Goal: Information Seeking & Learning: Learn about a topic

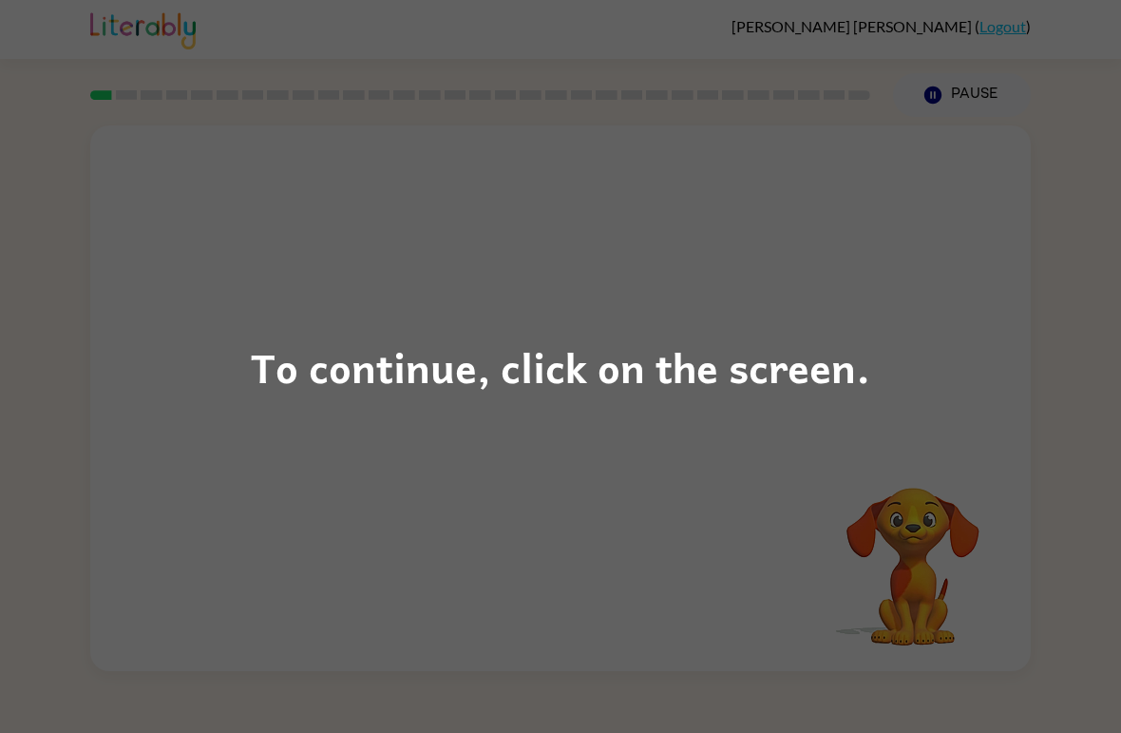
click at [577, 422] on div "To continue, click on the screen." at bounding box center [560, 366] width 1121 height 733
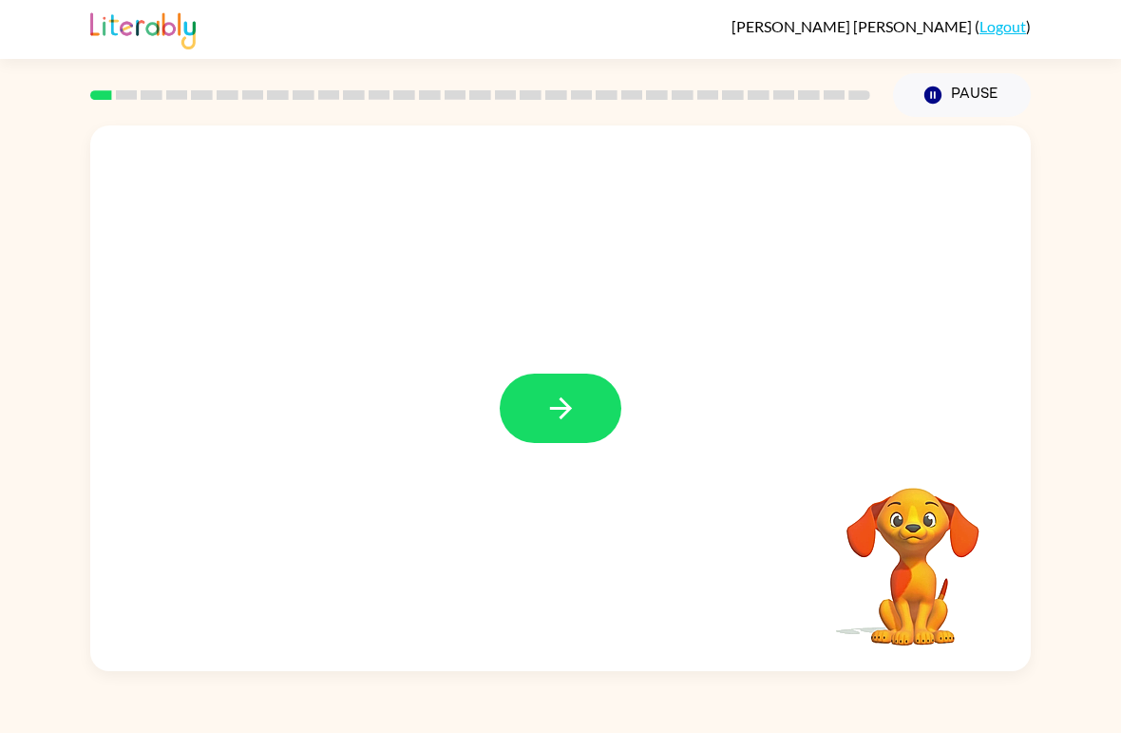
click at [637, 546] on div at bounding box center [560, 397] width 941 height 545
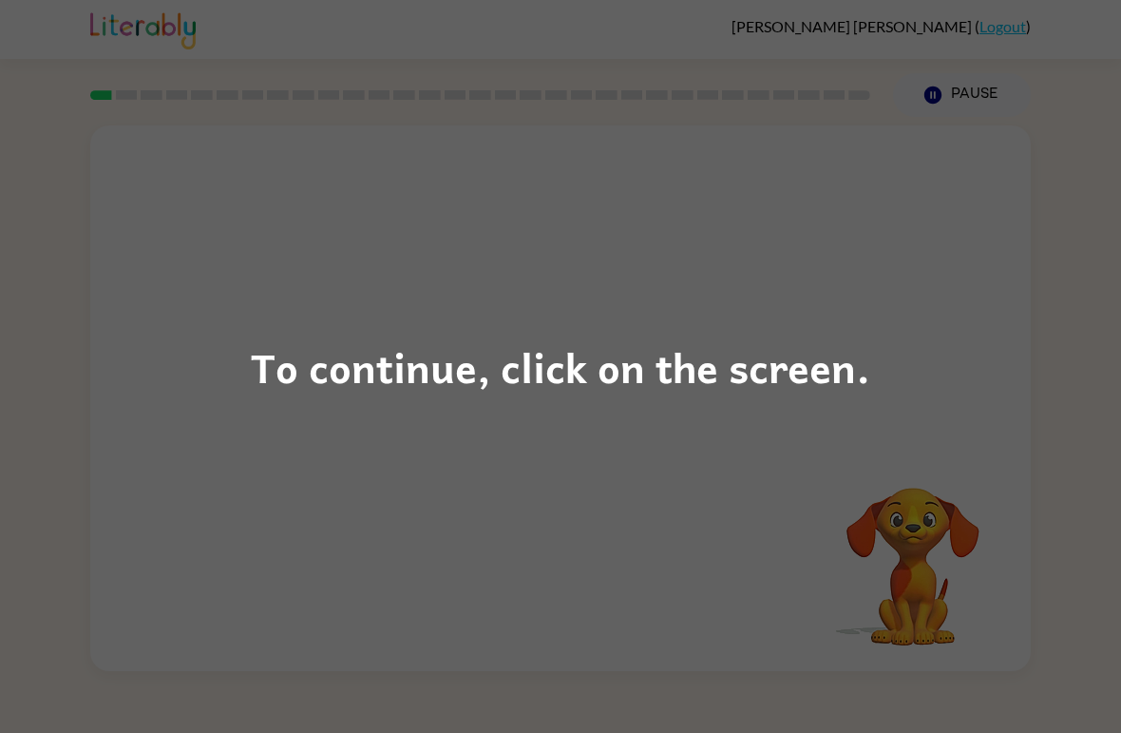
click at [454, 466] on div "To continue, click on the screen." at bounding box center [560, 366] width 1121 height 733
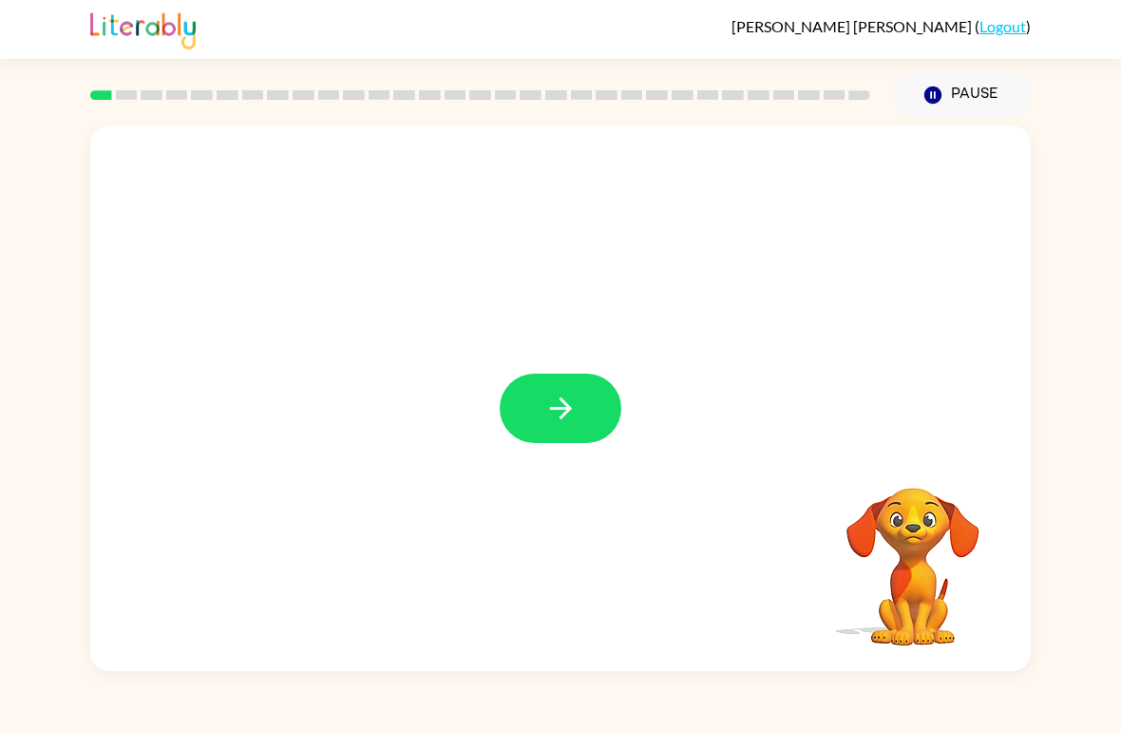
click at [531, 427] on button "button" at bounding box center [561, 407] width 122 height 69
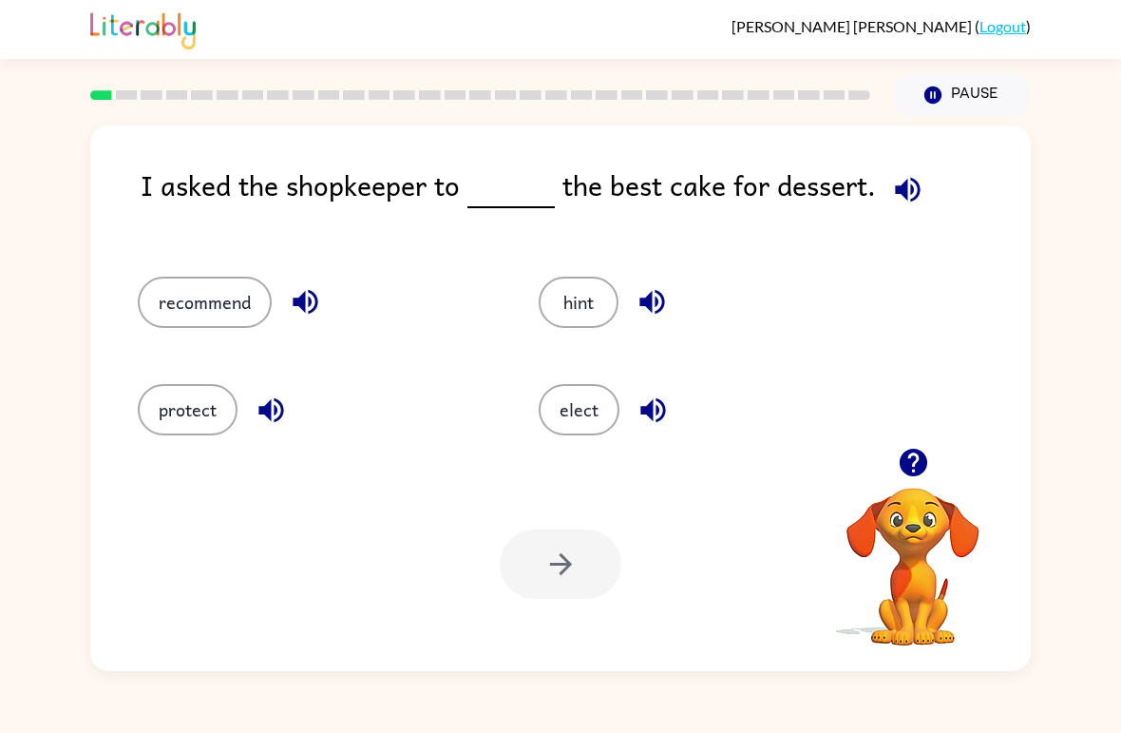
click at [170, 320] on button "recommend" at bounding box center [205, 301] width 134 height 51
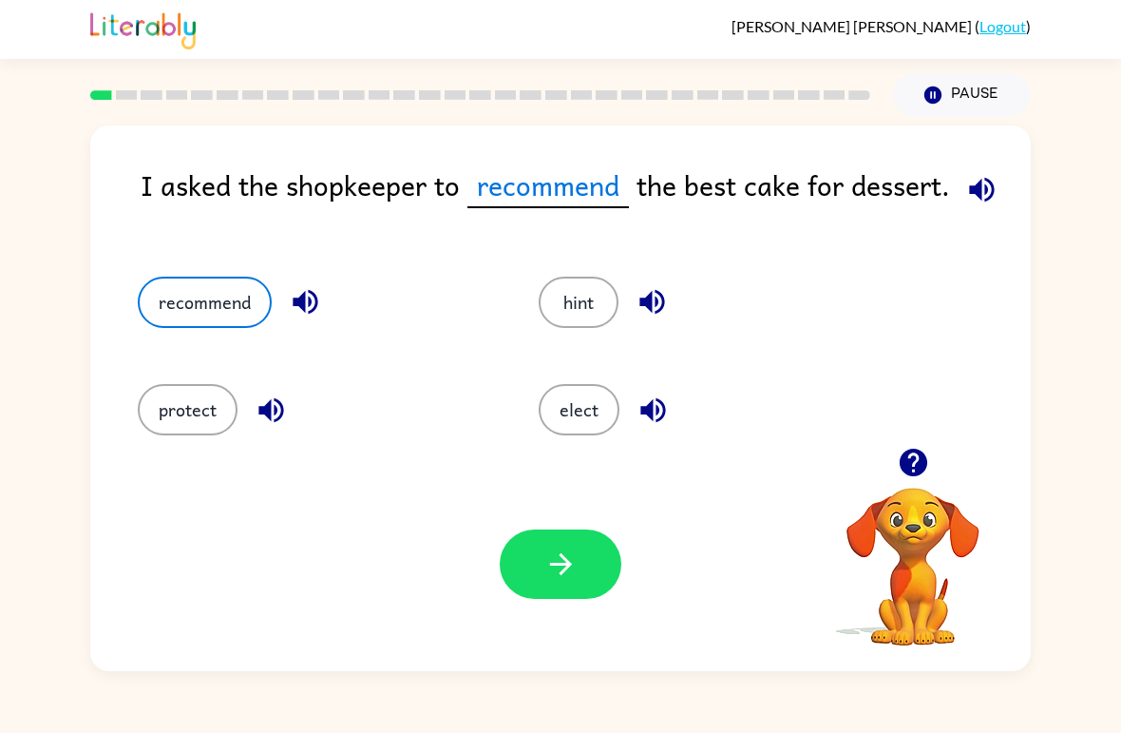
click at [318, 667] on div "Your browser must support playing .mp4 files to use Literably. Please try using…" at bounding box center [560, 564] width 941 height 214
click at [526, 563] on button "button" at bounding box center [561, 563] width 122 height 69
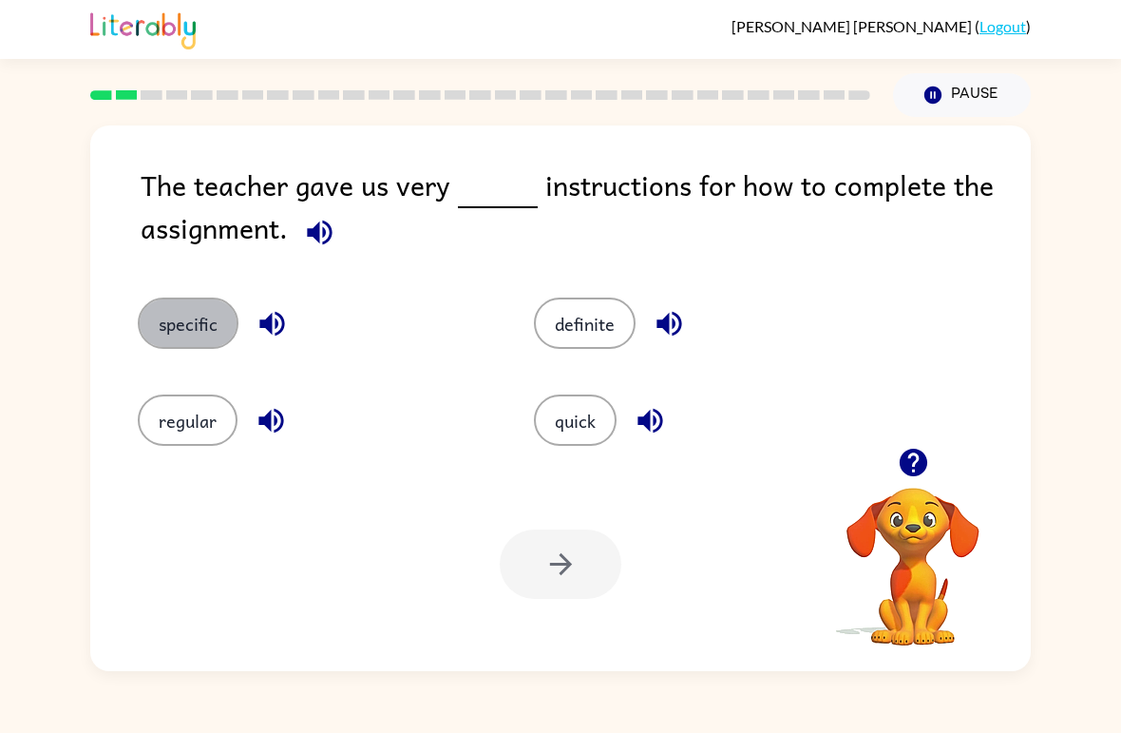
click at [163, 315] on button "specific" at bounding box center [188, 322] width 101 height 51
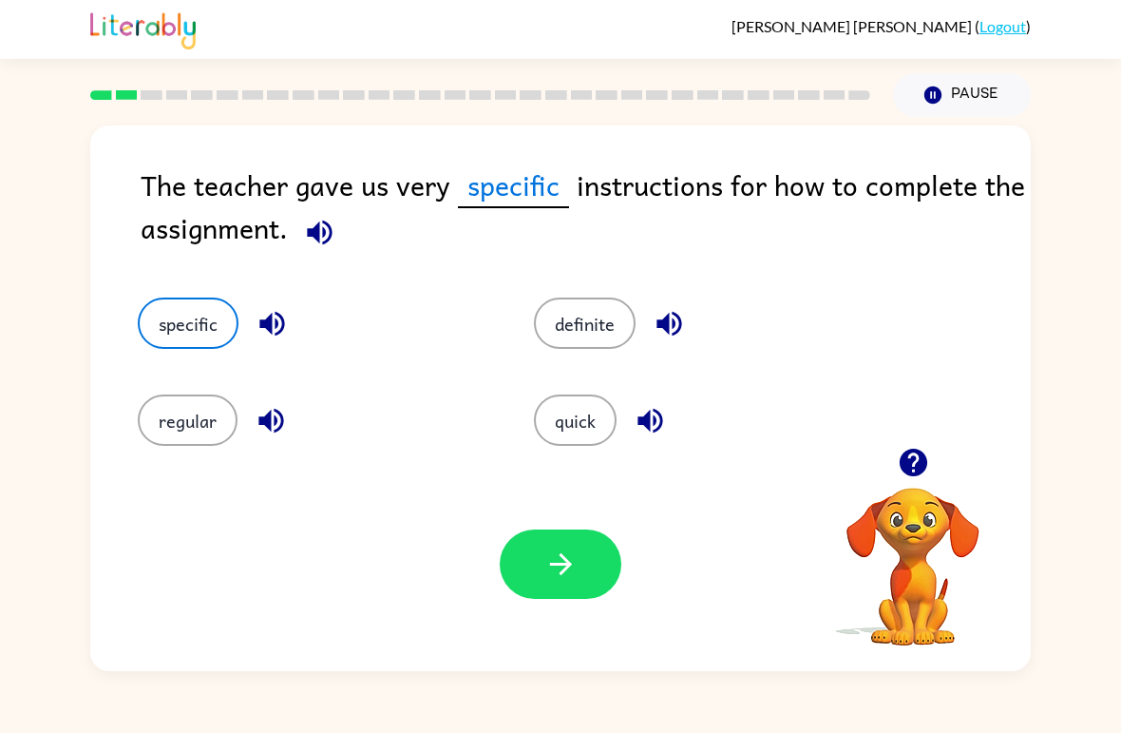
click at [523, 598] on button "button" at bounding box center [561, 563] width 122 height 69
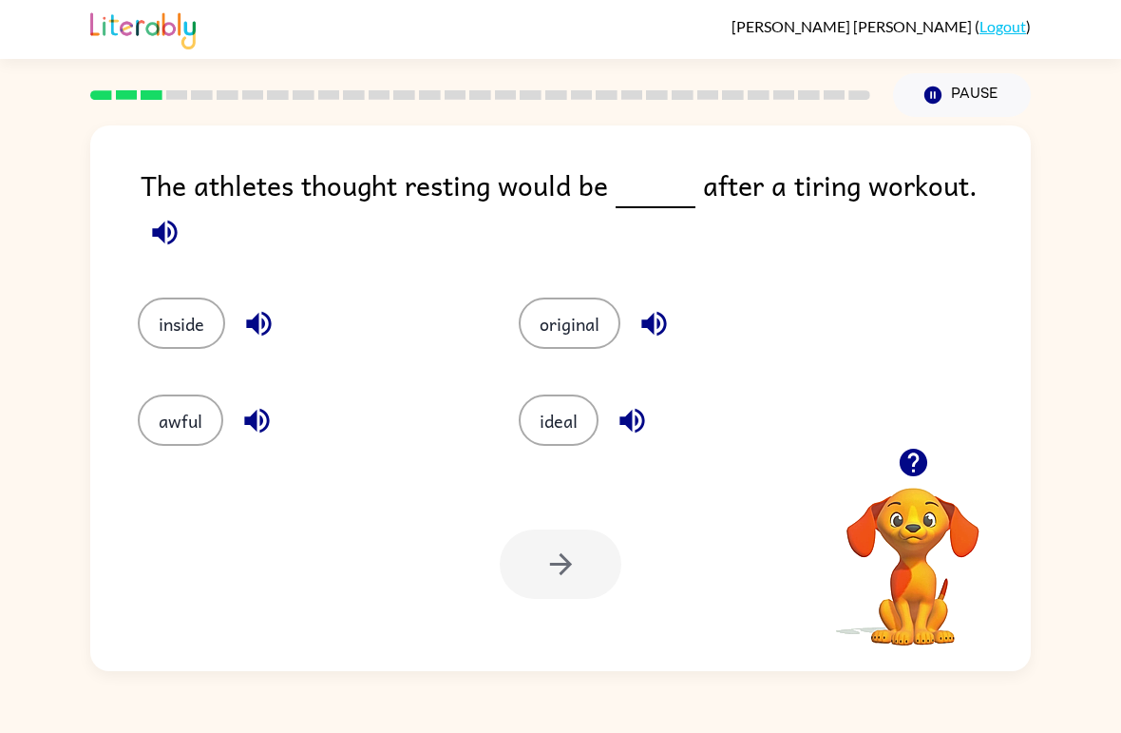
click at [178, 303] on button "inside" at bounding box center [181, 322] width 87 height 51
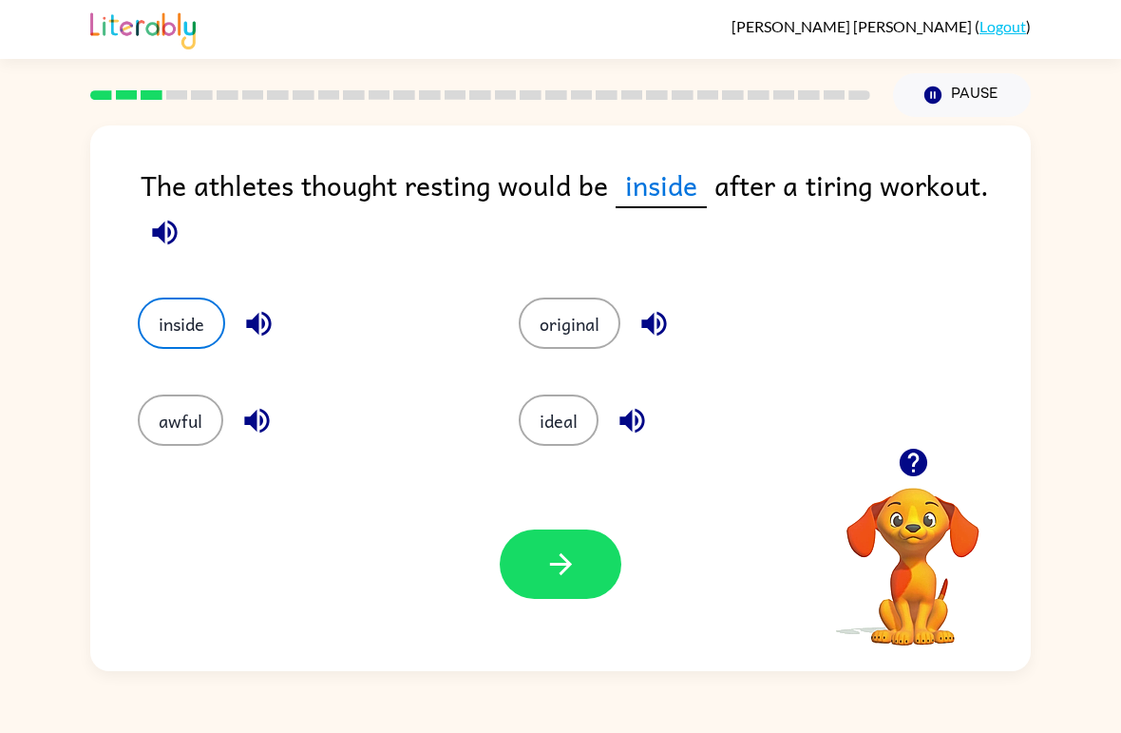
click at [584, 549] on button "button" at bounding box center [561, 563] width 122 height 69
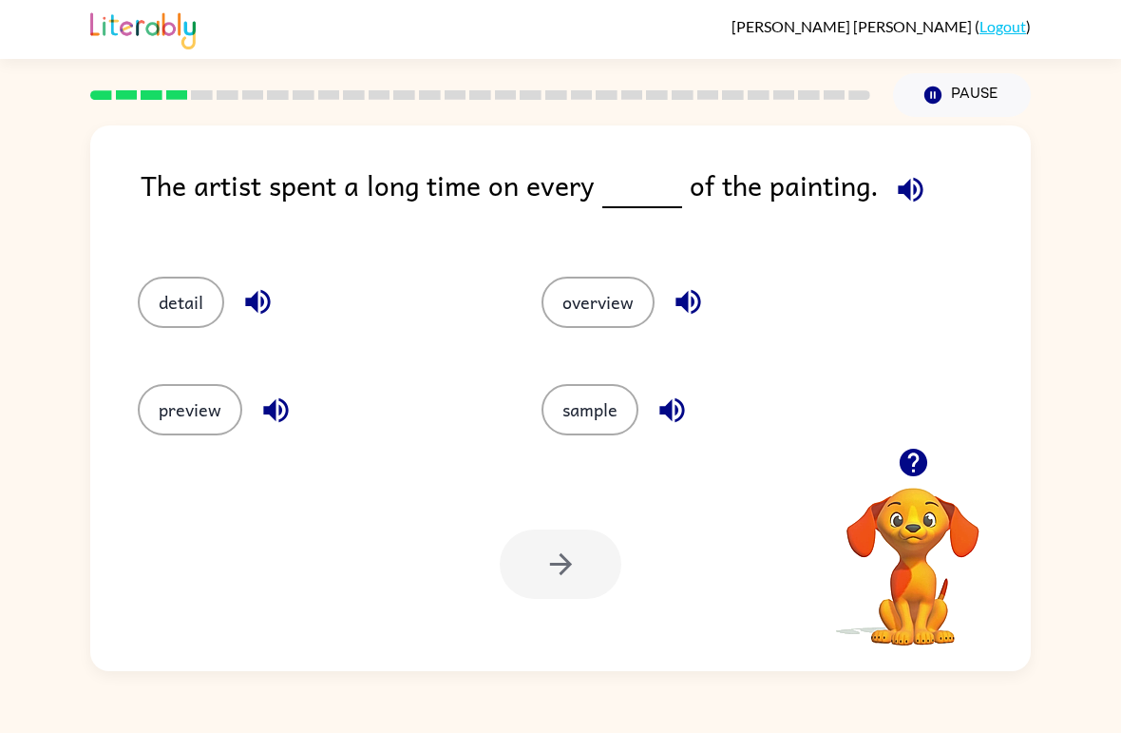
click at [190, 292] on button "detail" at bounding box center [181, 301] width 86 height 51
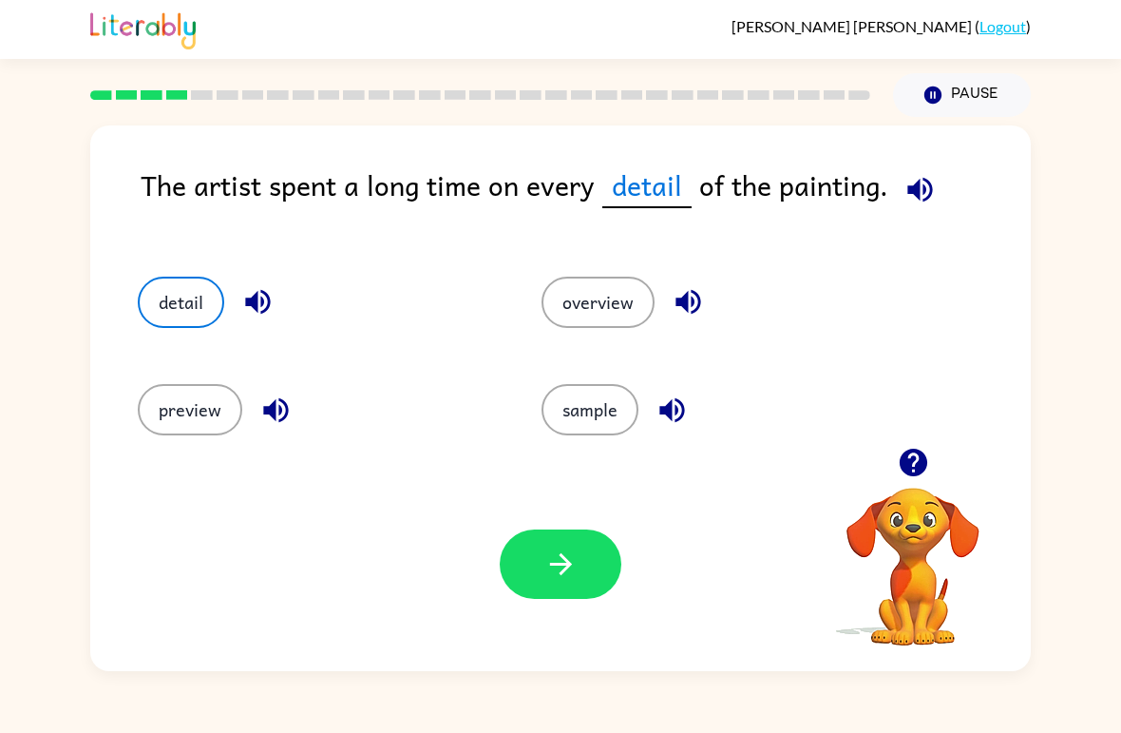
click at [542, 594] on button "button" at bounding box center [561, 563] width 122 height 69
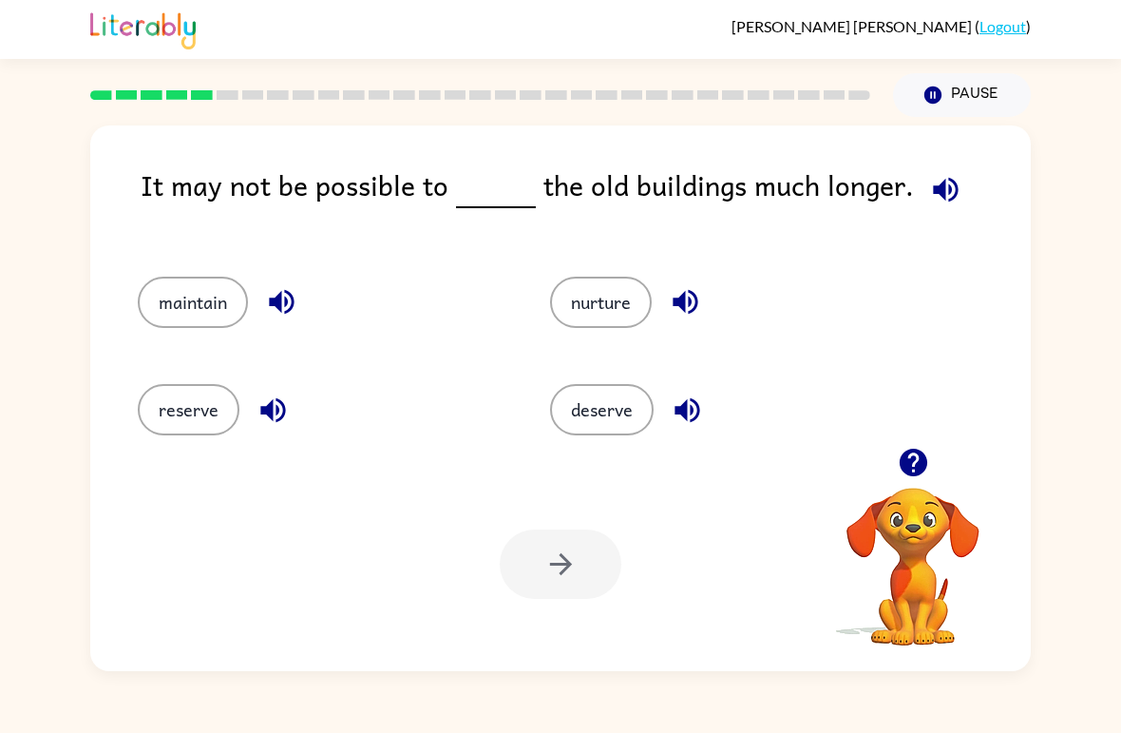
click at [181, 398] on button "reserve" at bounding box center [189, 409] width 102 height 51
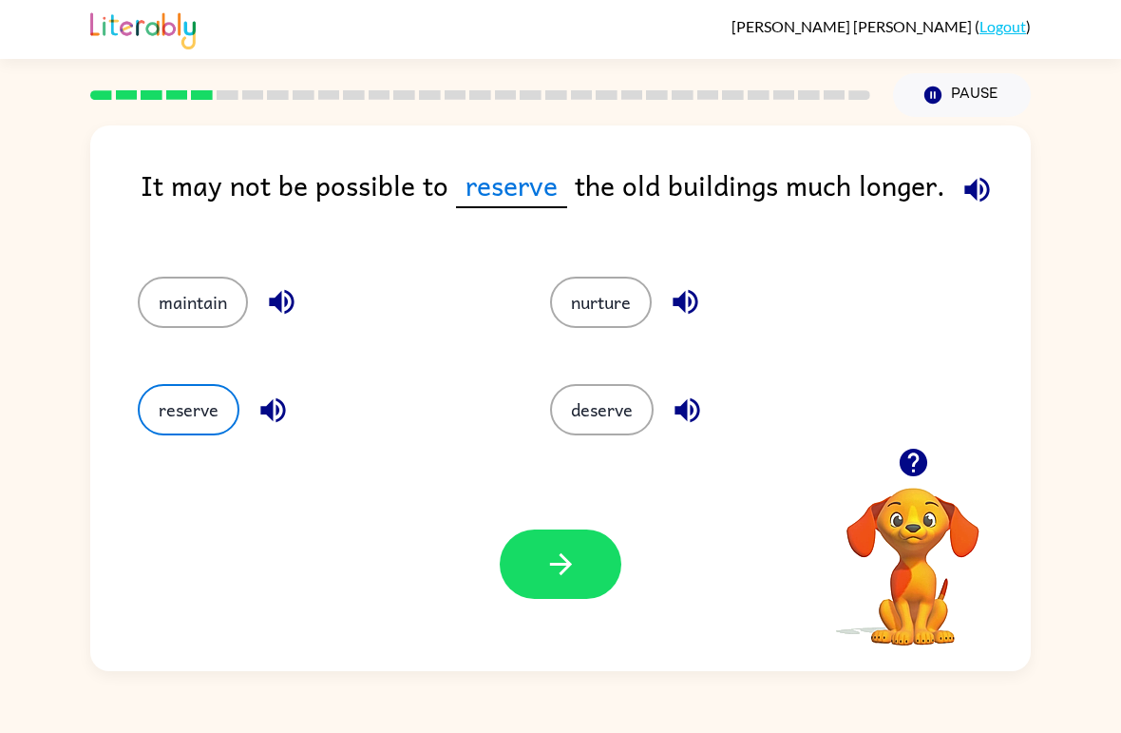
click at [544, 572] on icon "button" at bounding box center [560, 563] width 33 height 33
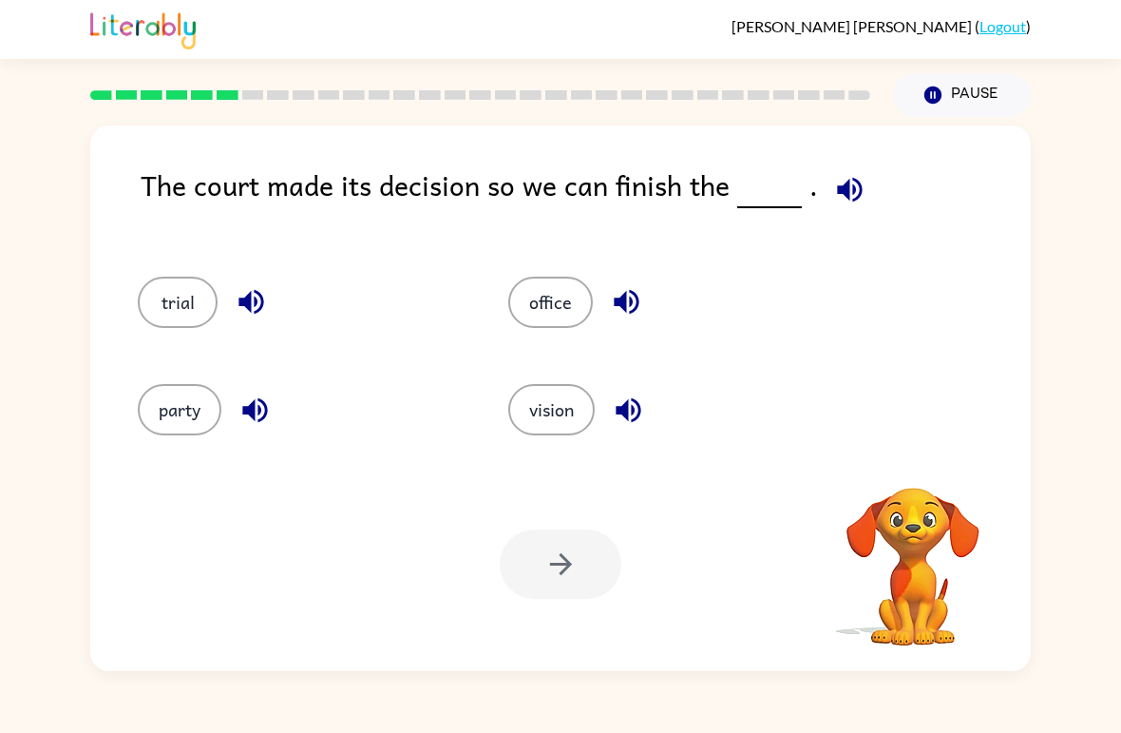
click at [872, 165] on div "The court made its decision so we can finish the ." at bounding box center [586, 200] width 890 height 75
click at [843, 208] on button "button" at bounding box center [850, 189] width 48 height 48
click at [162, 401] on button "party" at bounding box center [180, 409] width 84 height 51
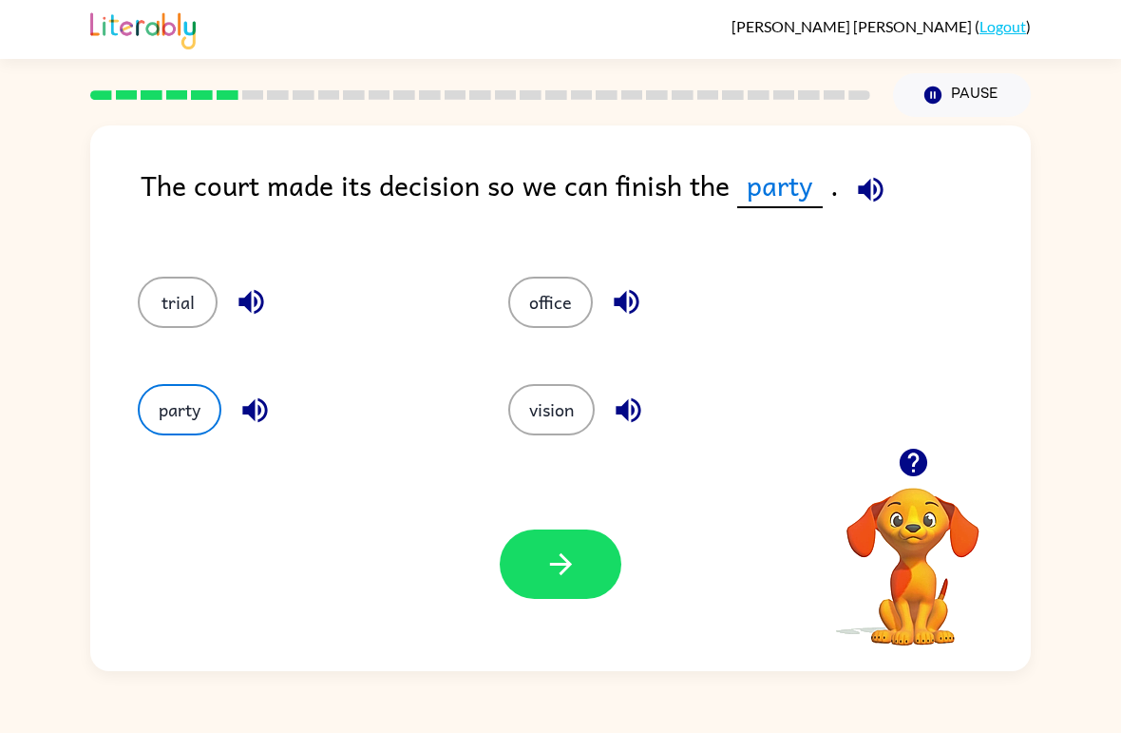
click at [122, 288] on div "trial" at bounding box center [287, 293] width 371 height 107
click at [176, 289] on button "trial" at bounding box center [178, 301] width 80 height 51
click at [554, 573] on icon "button" at bounding box center [560, 563] width 33 height 33
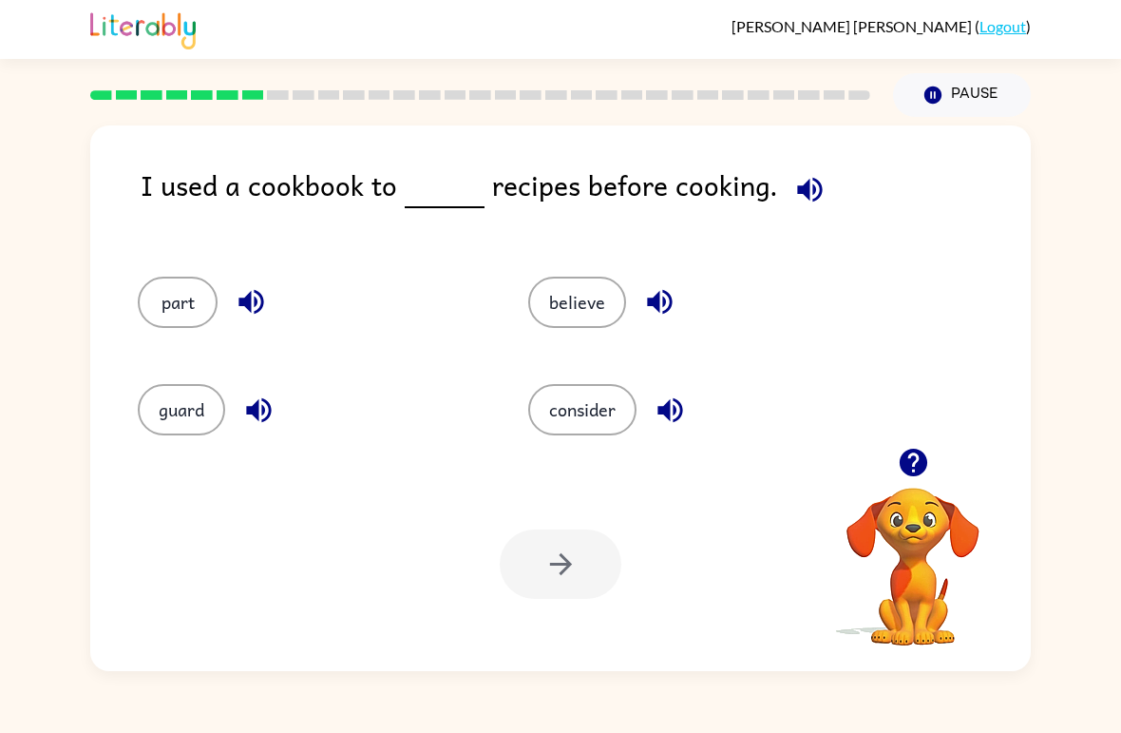
click at [567, 403] on button "consider" at bounding box center [582, 409] width 108 height 51
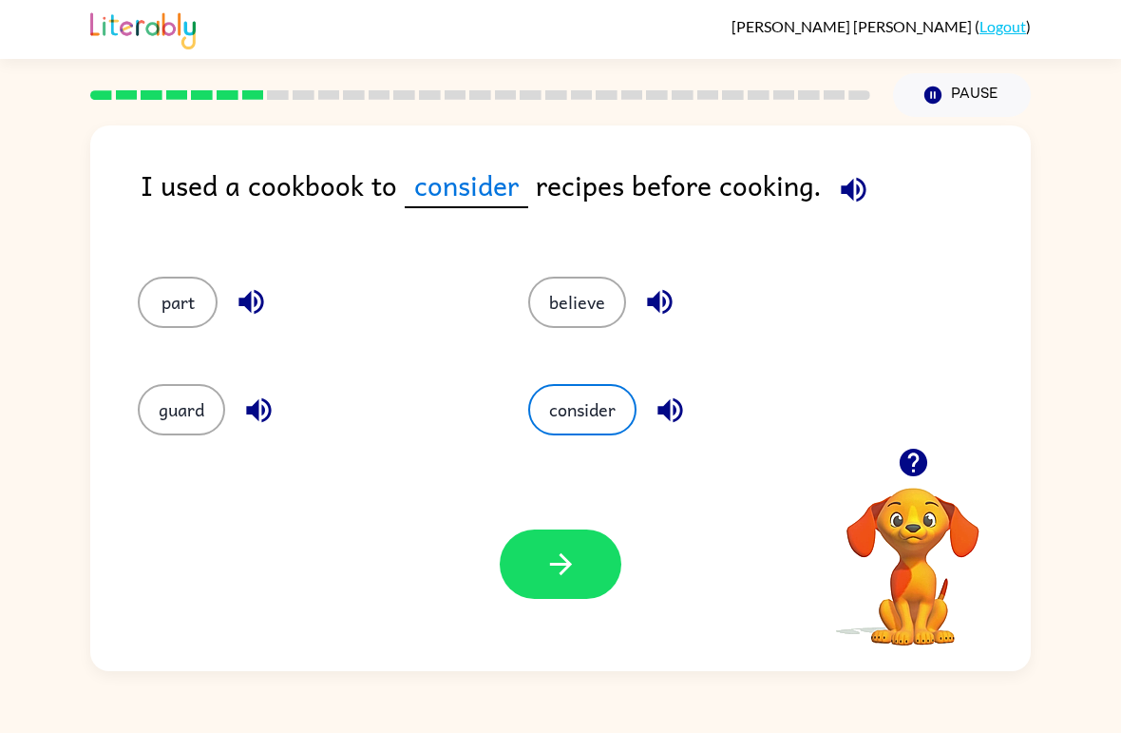
click at [594, 598] on button "button" at bounding box center [561, 563] width 122 height 69
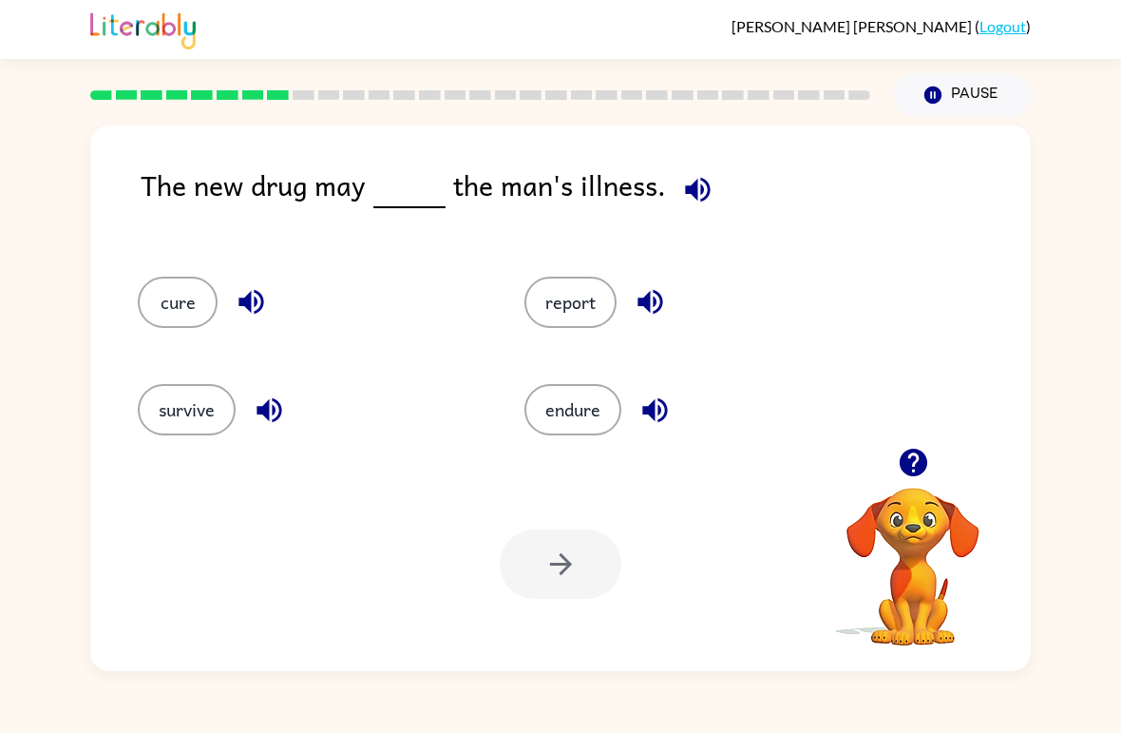
click at [570, 422] on button "endure" at bounding box center [572, 409] width 97 height 51
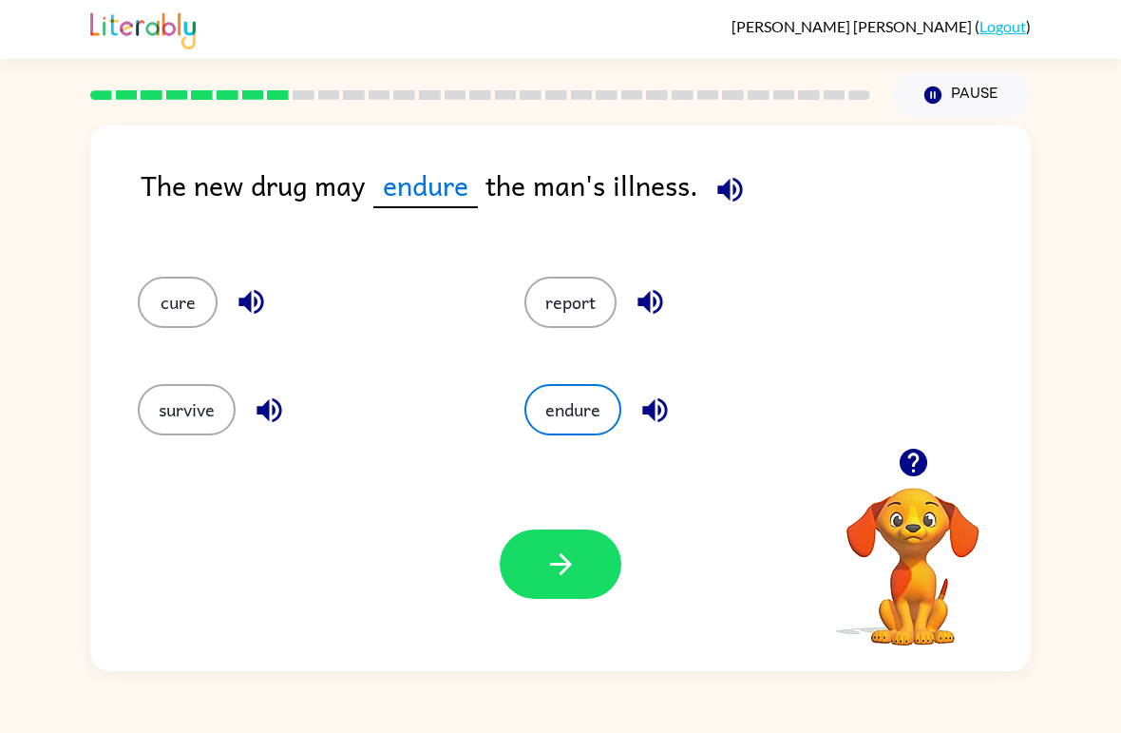
click at [573, 568] on icon "button" at bounding box center [560, 563] width 33 height 33
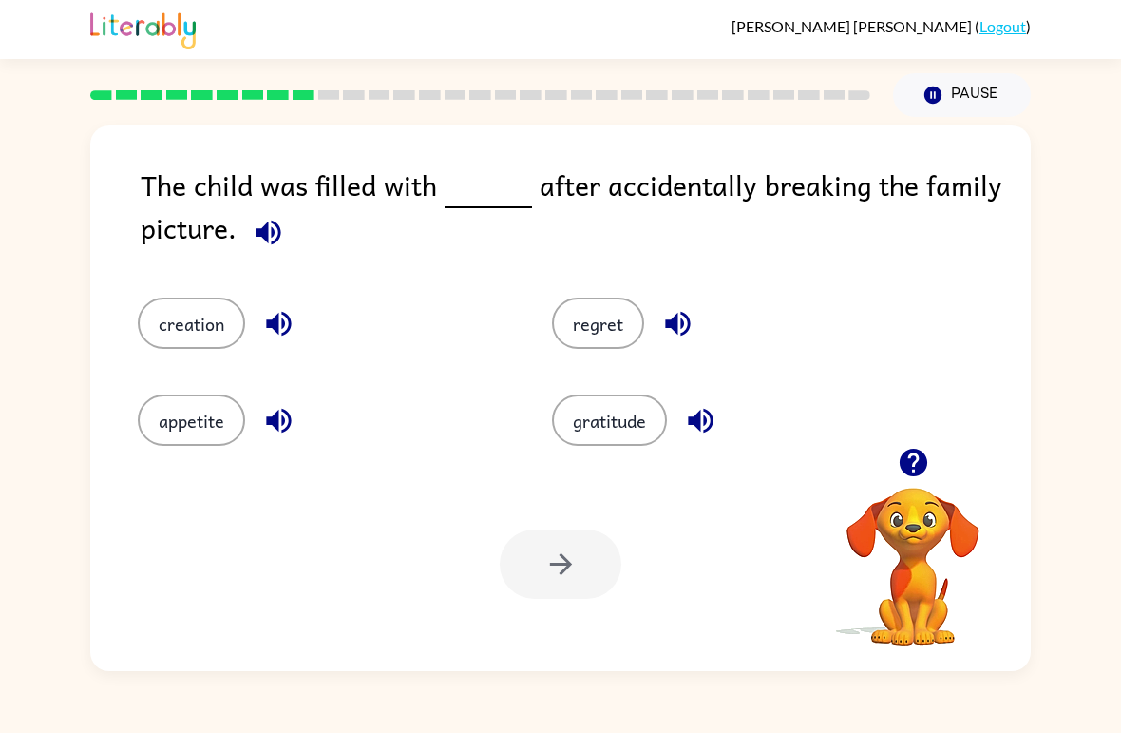
click at [343, 526] on div "Your browser must support playing .mp4 files to use Literably. Please try using…" at bounding box center [560, 564] width 941 height 214
click at [340, 515] on div "Your browser must support playing .mp4 files to use Literably. Please try using…" at bounding box center [560, 564] width 941 height 214
click at [346, 562] on div "Your browser must support playing .mp4 files to use Literably. Please try using…" at bounding box center [560, 564] width 941 height 214
click at [612, 440] on button "gratitude" at bounding box center [609, 419] width 115 height 51
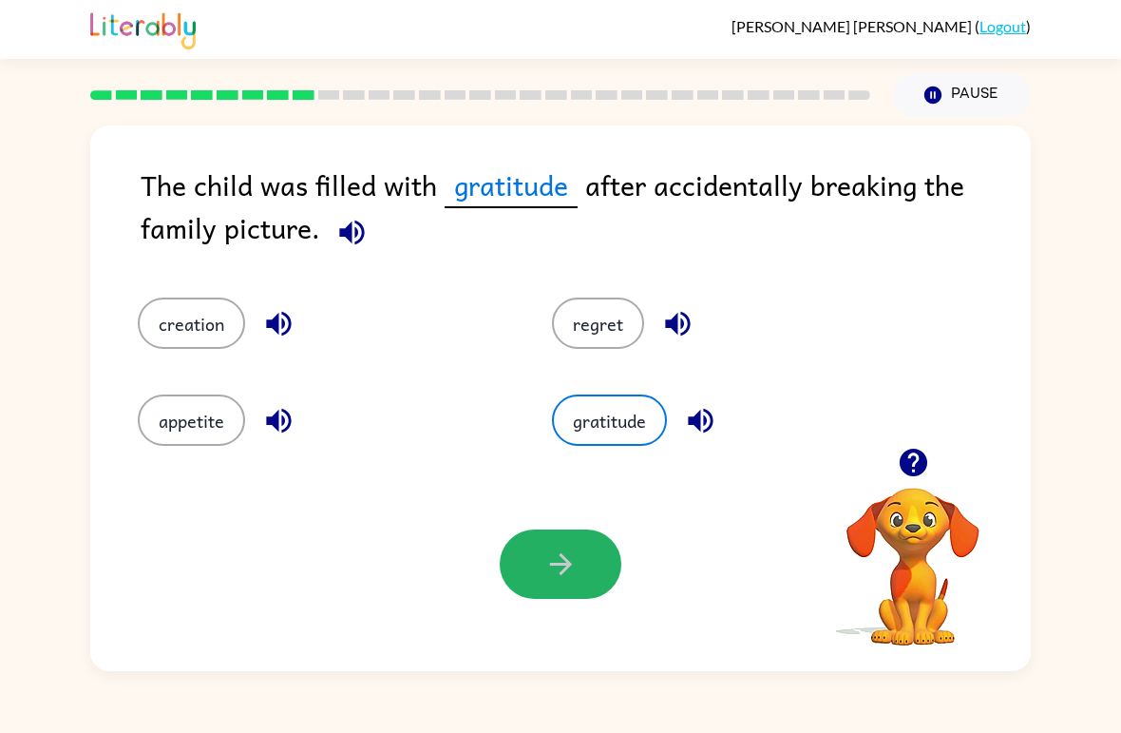
click at [611, 552] on button "button" at bounding box center [561, 563] width 122 height 69
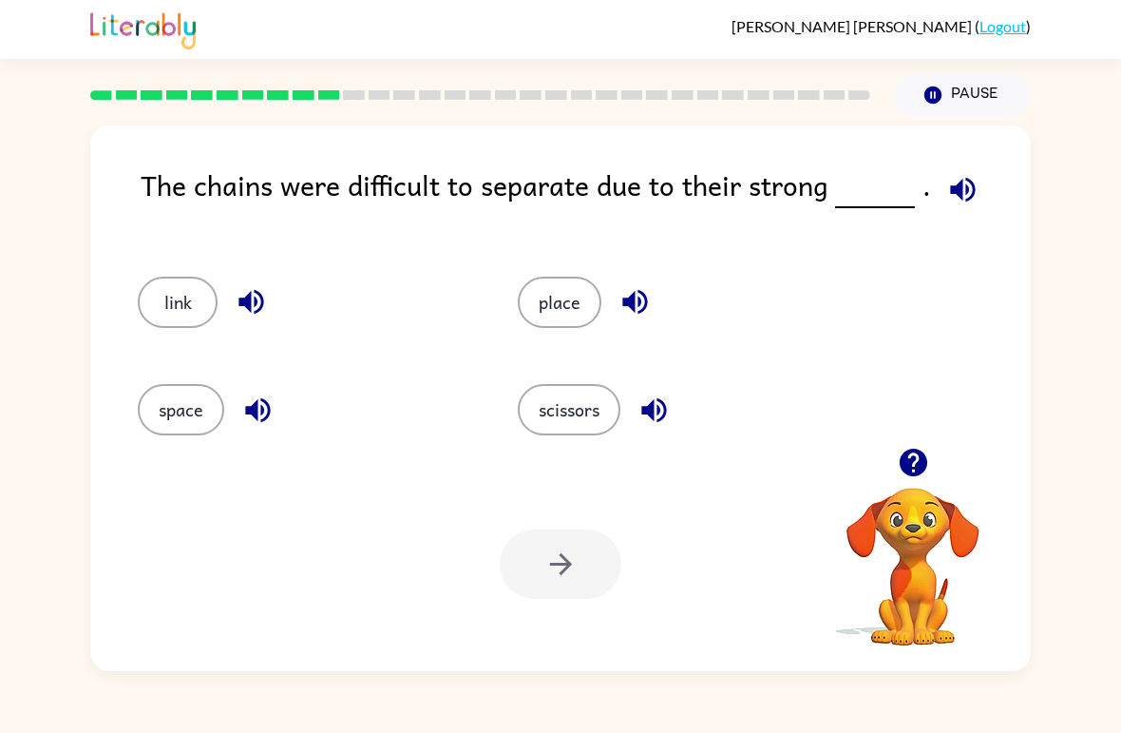
click at [548, 306] on button "place" at bounding box center [560, 301] width 84 height 51
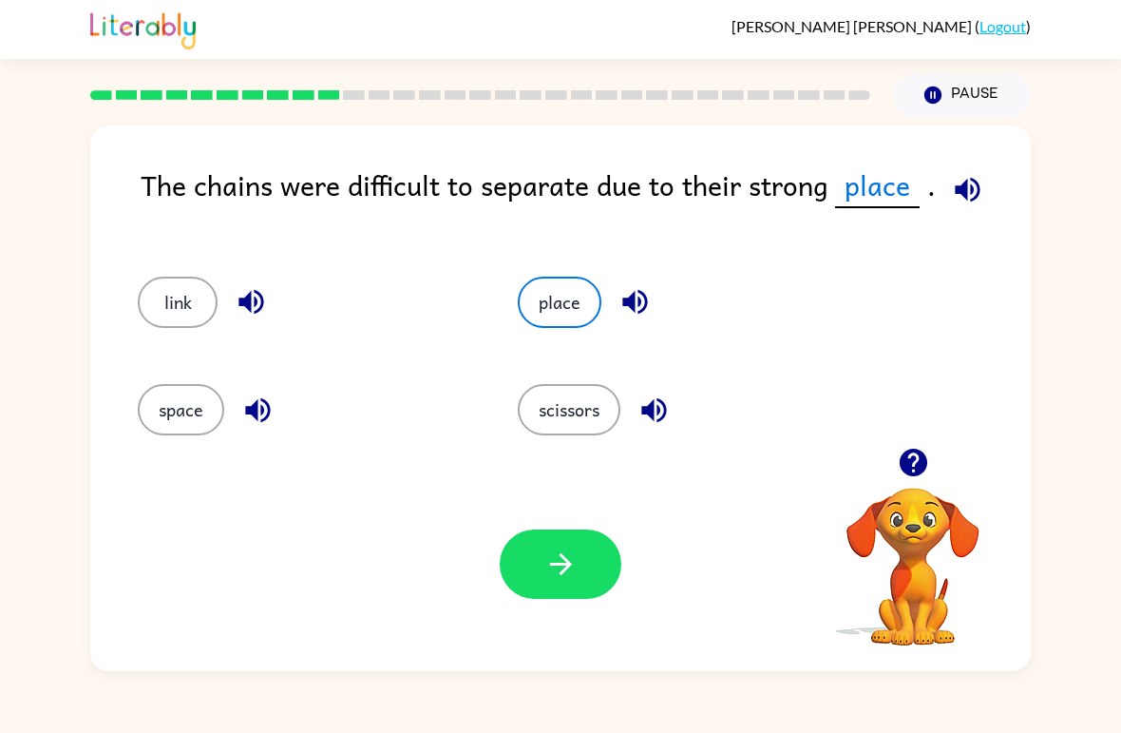
click at [558, 561] on icon "button" at bounding box center [560, 563] width 33 height 33
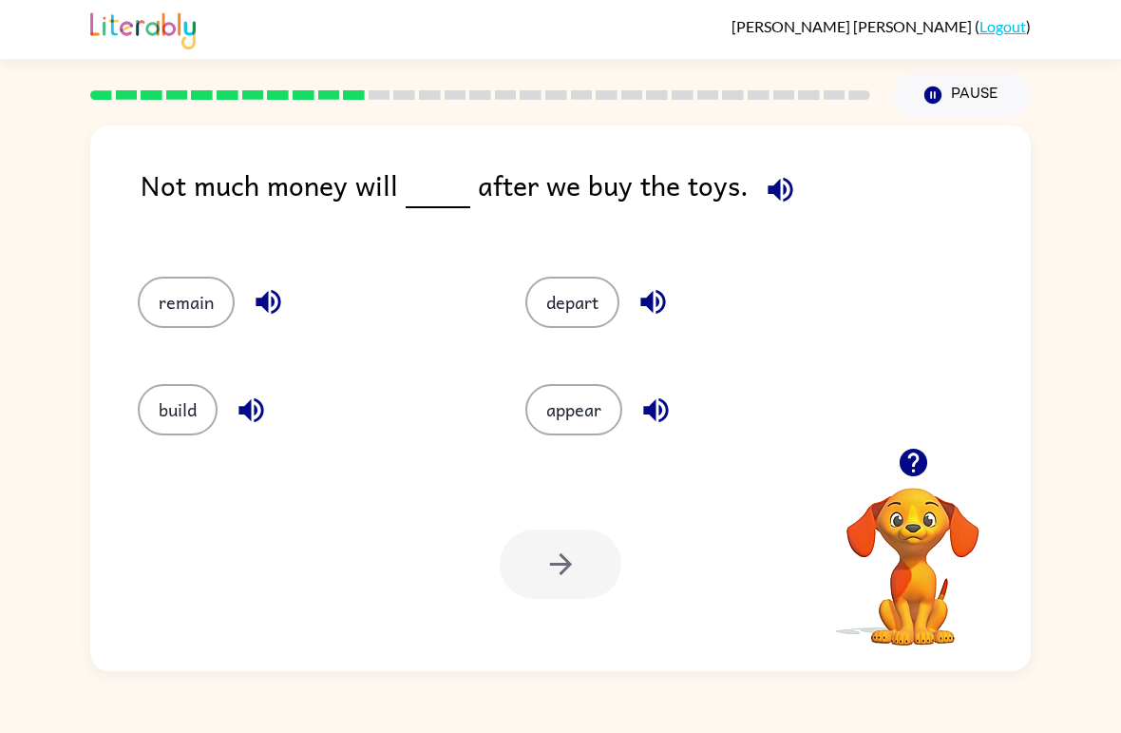
click at [577, 415] on button "appear" at bounding box center [573, 409] width 97 height 51
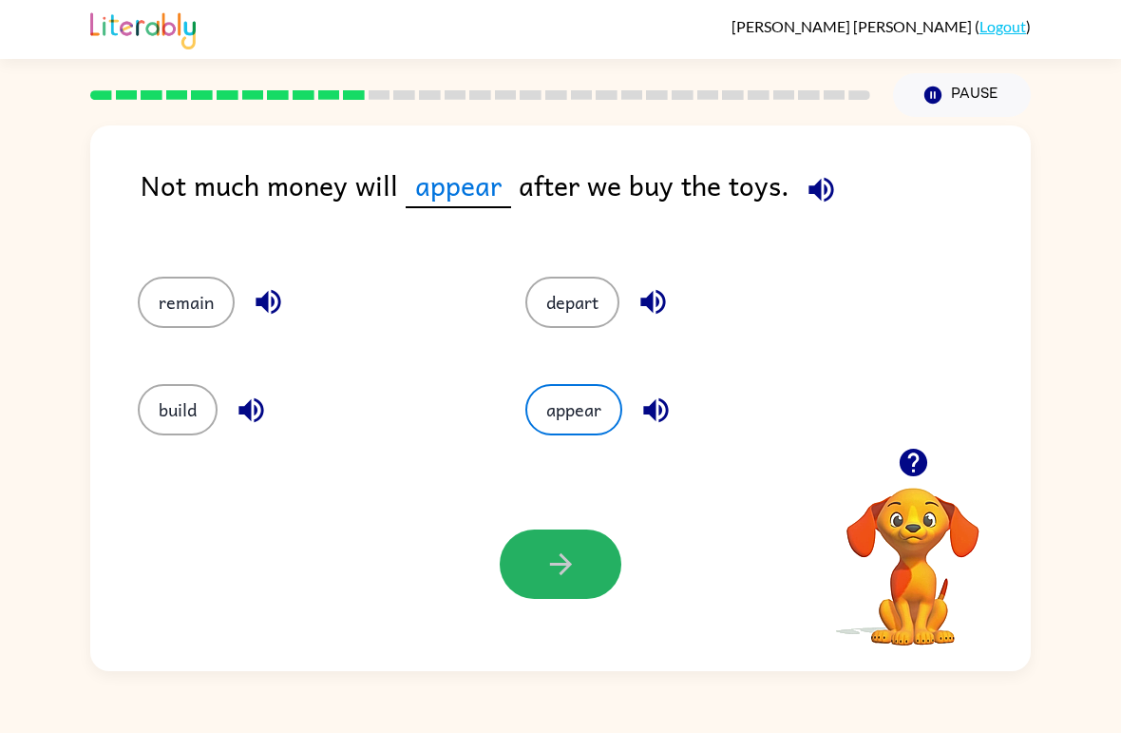
click at [578, 587] on button "button" at bounding box center [561, 563] width 122 height 69
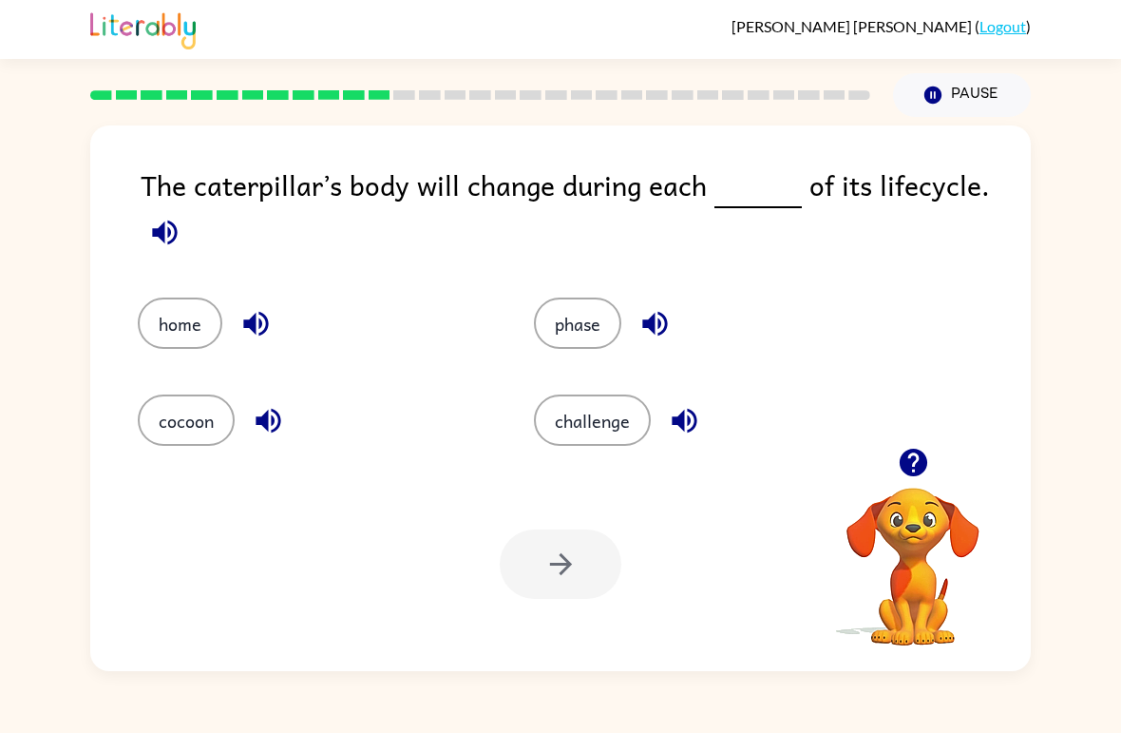
click at [175, 425] on button "cocoon" at bounding box center [186, 419] width 97 height 51
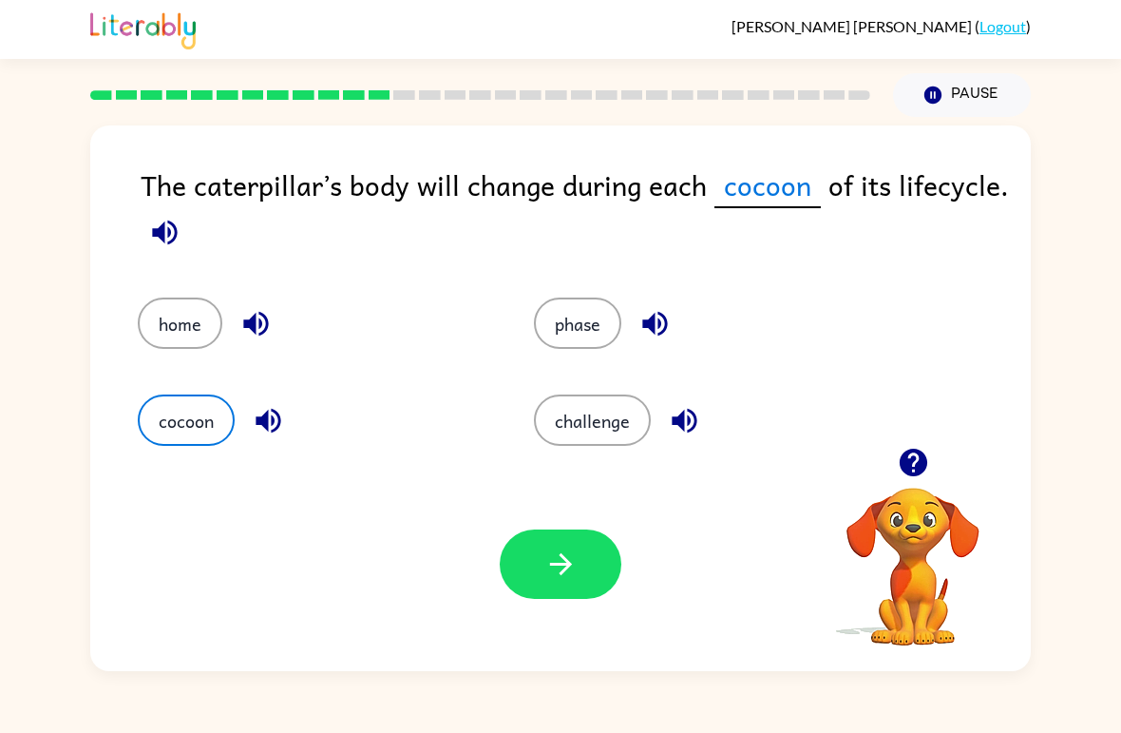
click at [595, 433] on button "challenge" at bounding box center [592, 419] width 117 height 51
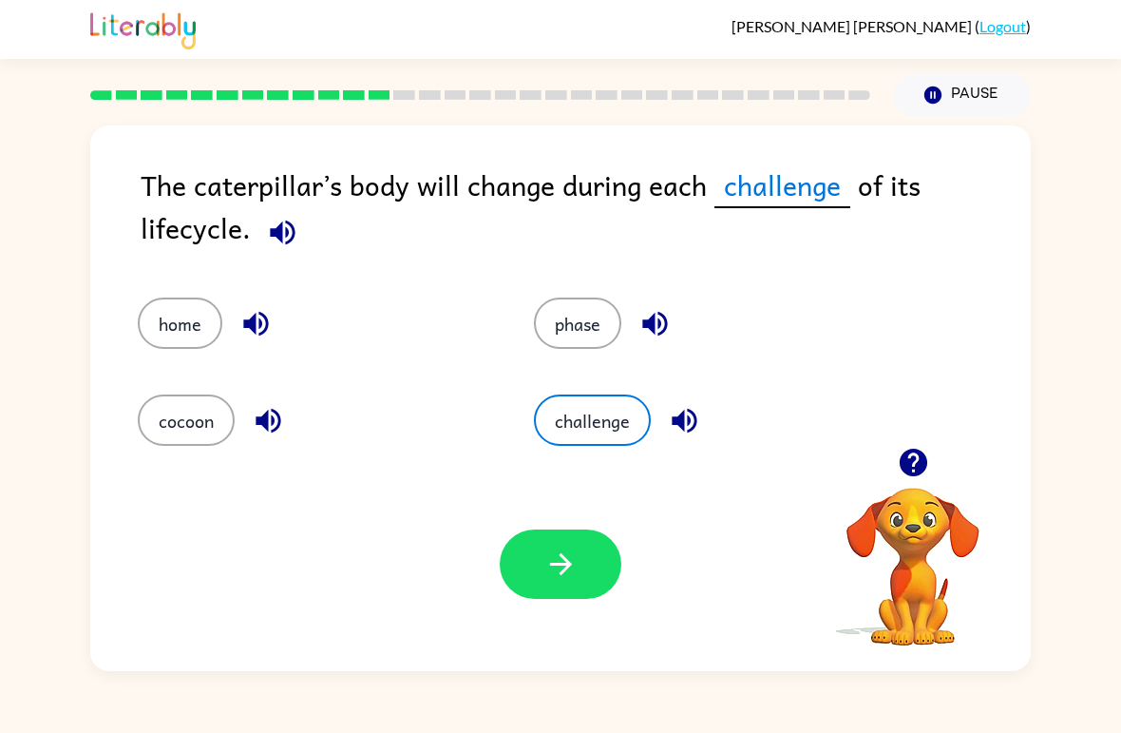
click at [563, 543] on button "button" at bounding box center [561, 563] width 122 height 69
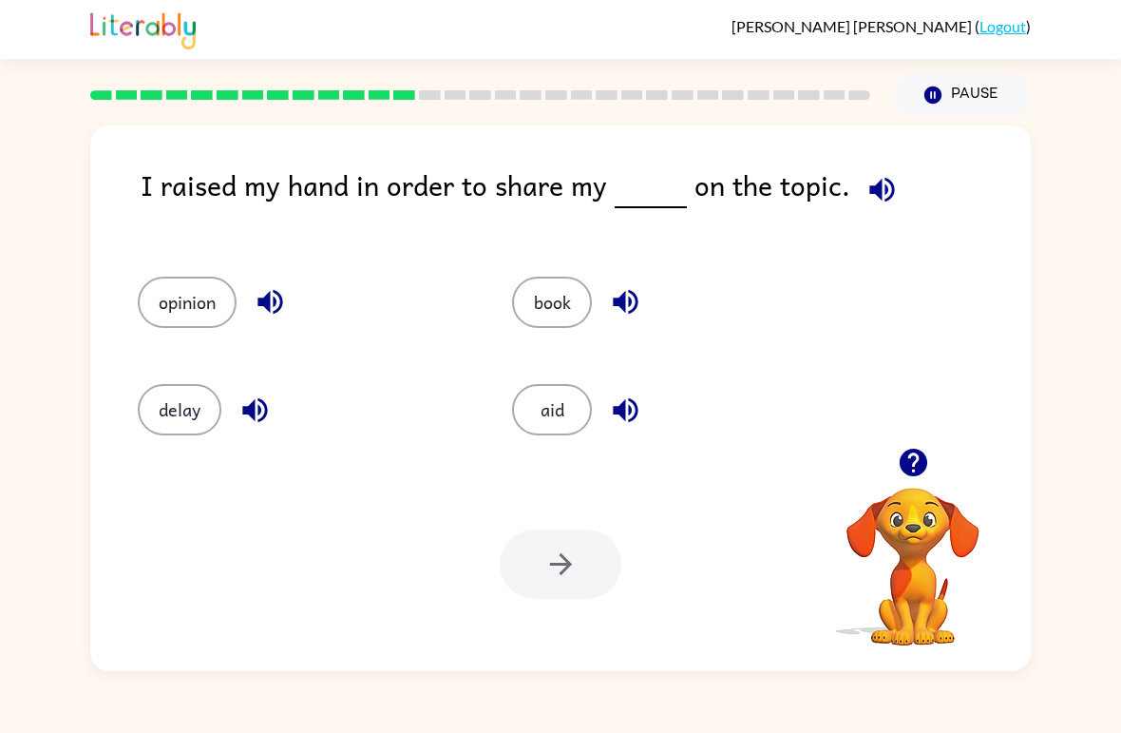
click at [165, 305] on button "opinion" at bounding box center [187, 301] width 99 height 51
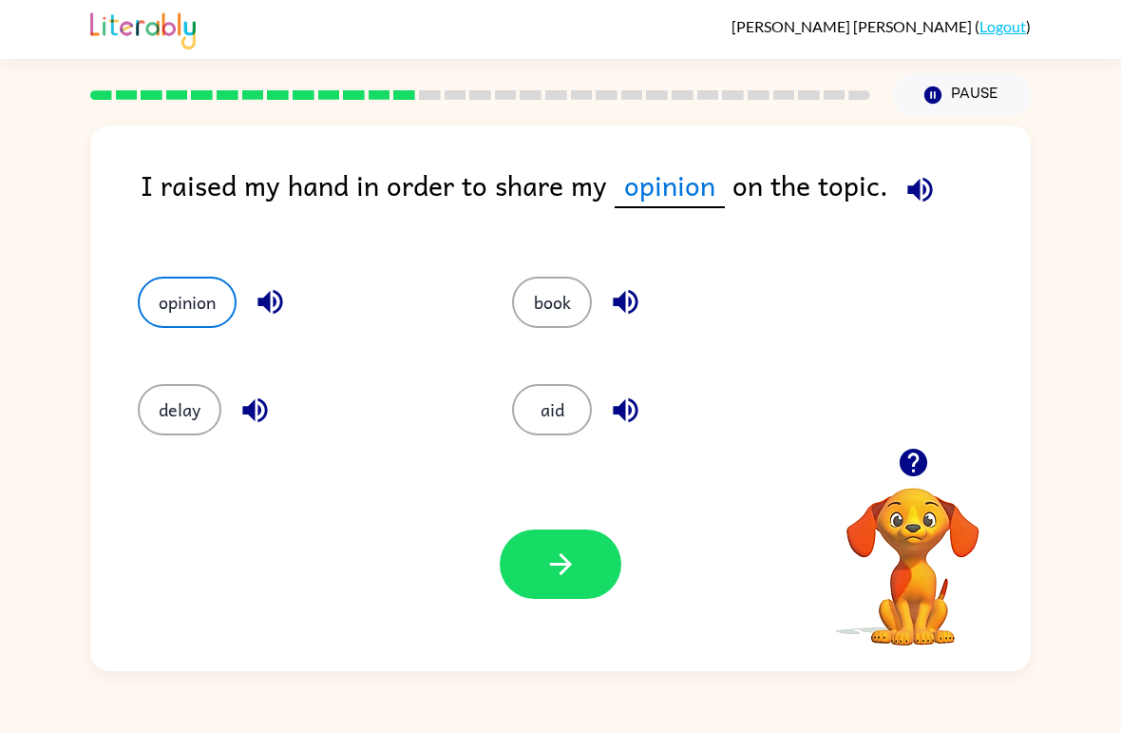
click at [540, 580] on button "button" at bounding box center [561, 563] width 122 height 69
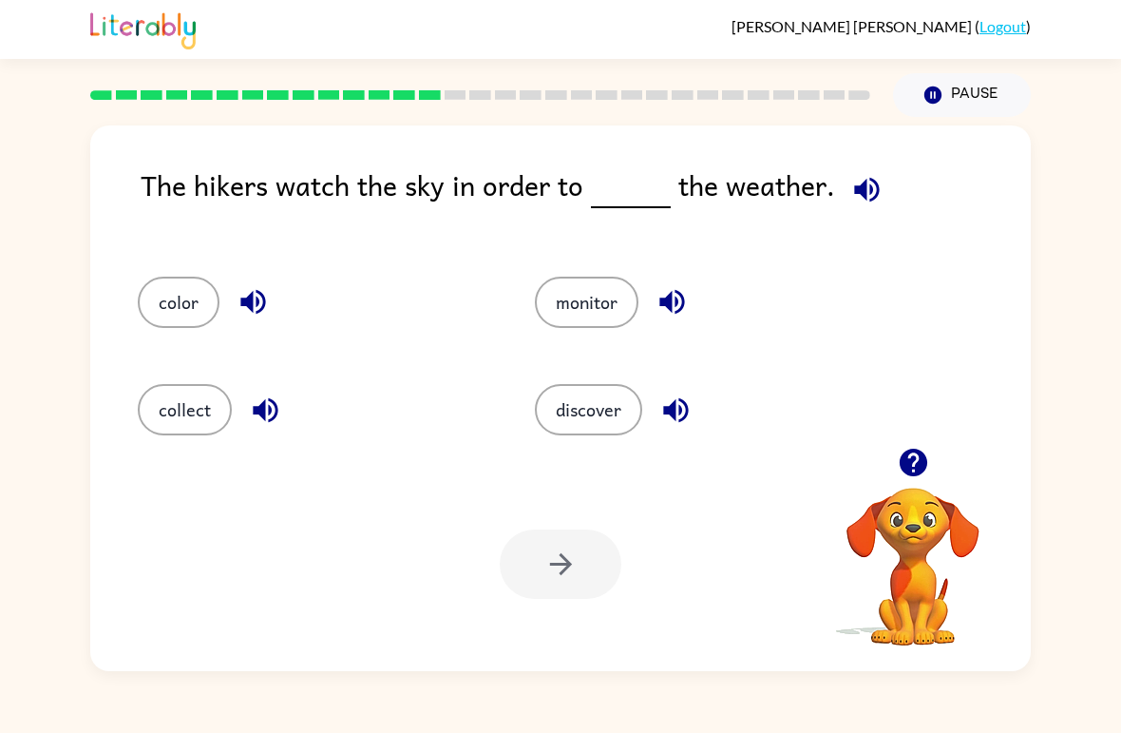
click at [562, 295] on button "monitor" at bounding box center [587, 301] width 104 height 51
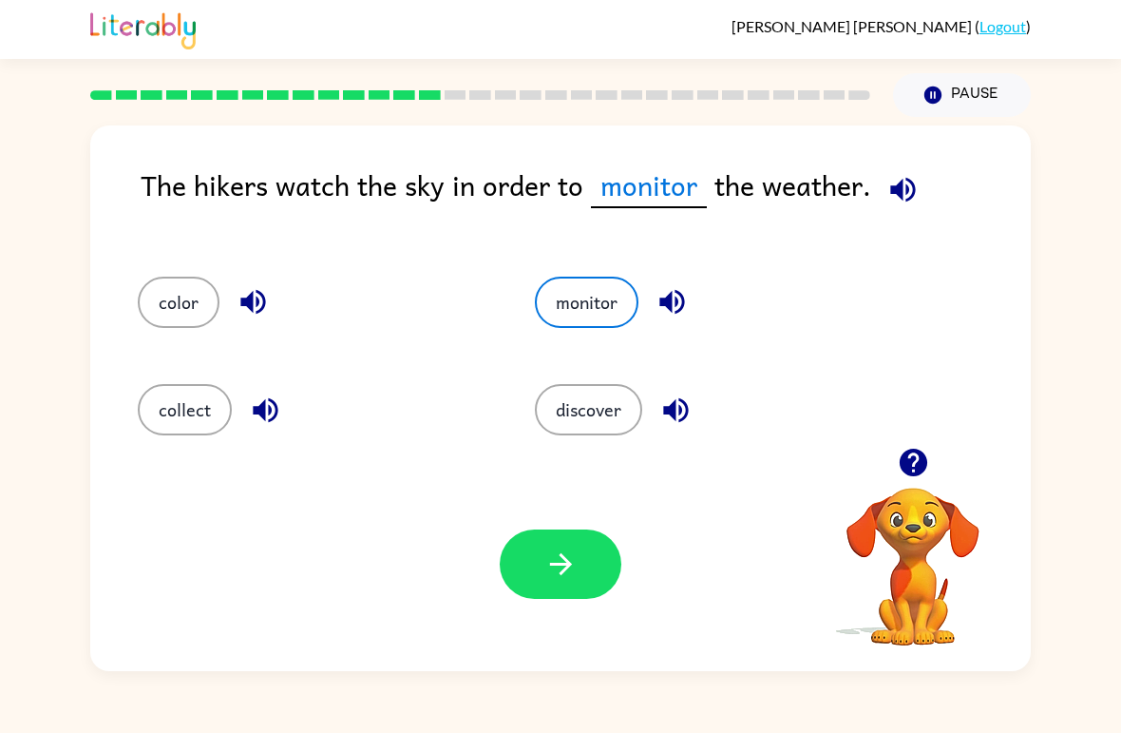
click at [556, 570] on icon "button" at bounding box center [560, 563] width 33 height 33
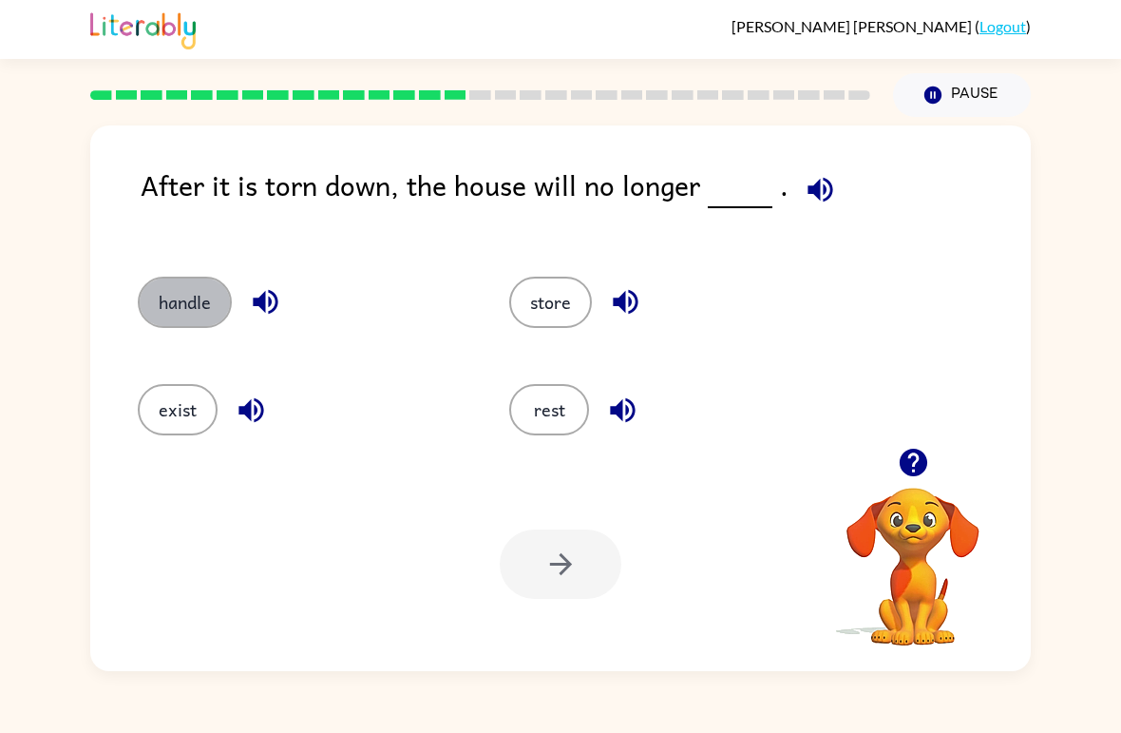
click at [170, 302] on button "handle" at bounding box center [185, 301] width 94 height 51
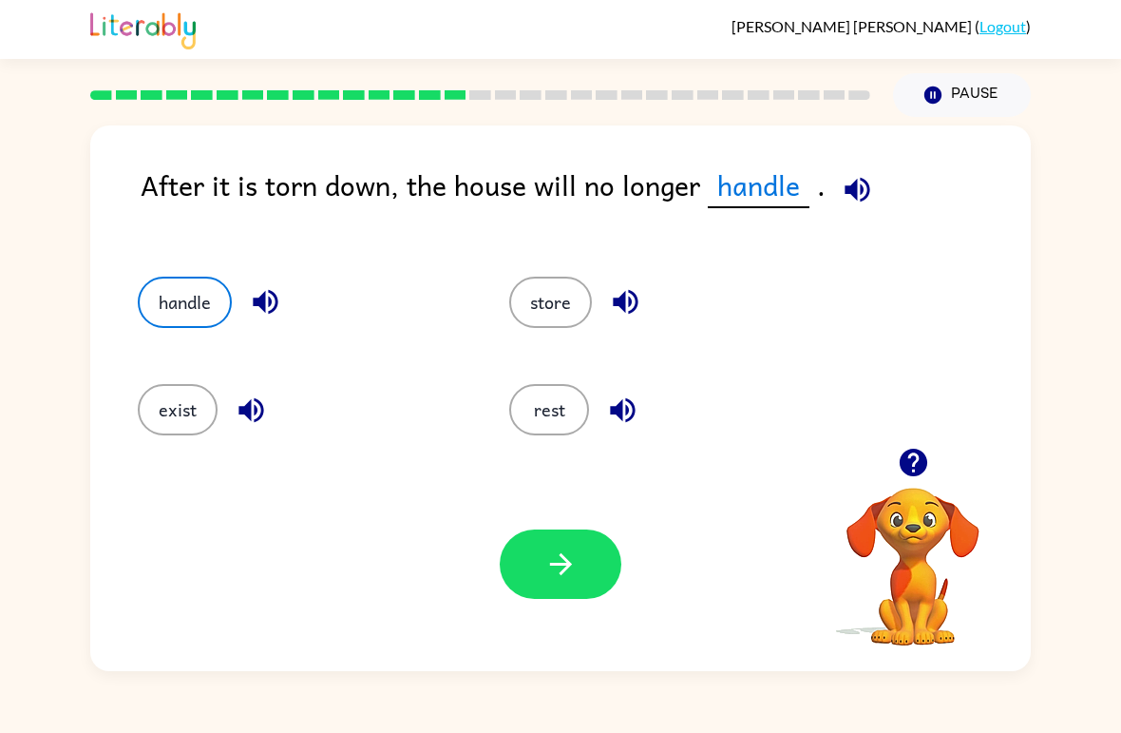
click at [562, 564] on icon "button" at bounding box center [560, 564] width 22 height 22
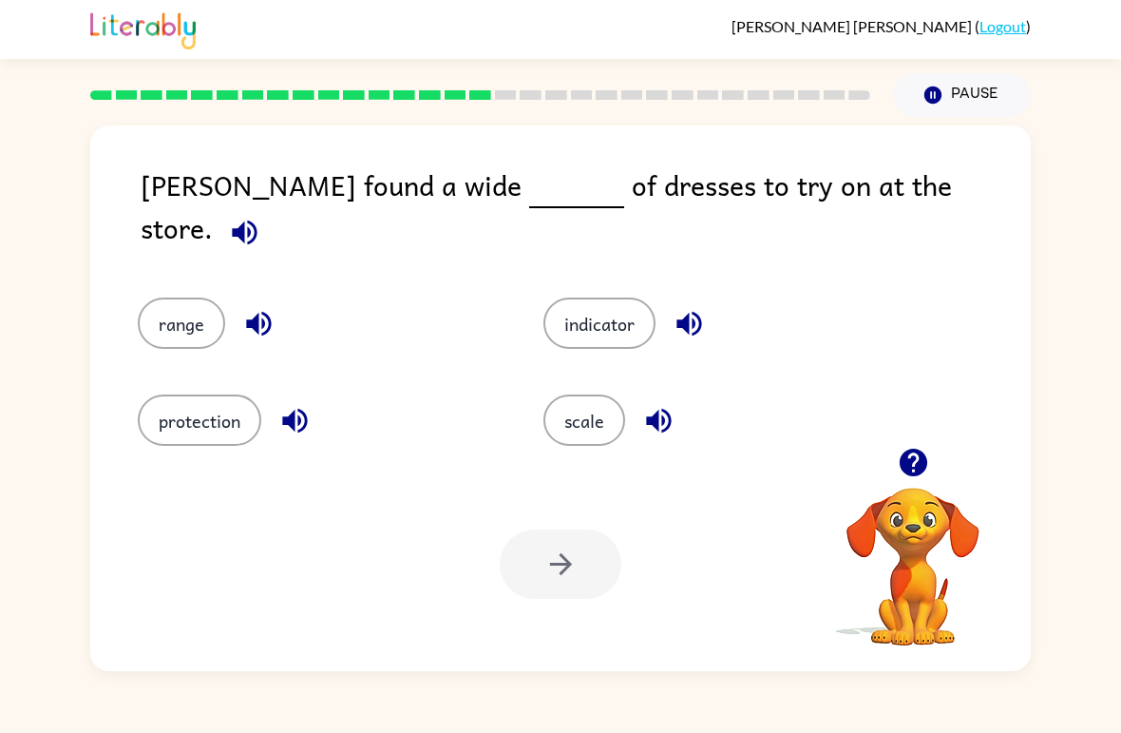
click at [169, 318] on button "range" at bounding box center [181, 322] width 87 height 51
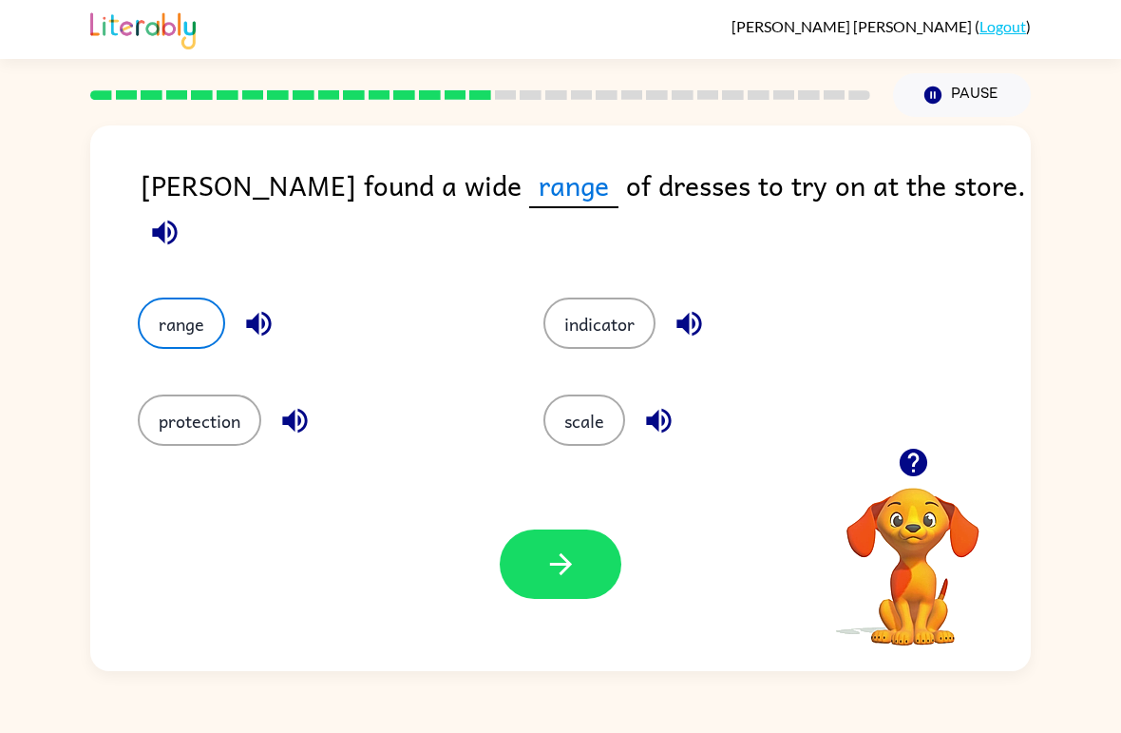
click at [593, 310] on button "indicator" at bounding box center [599, 322] width 112 height 51
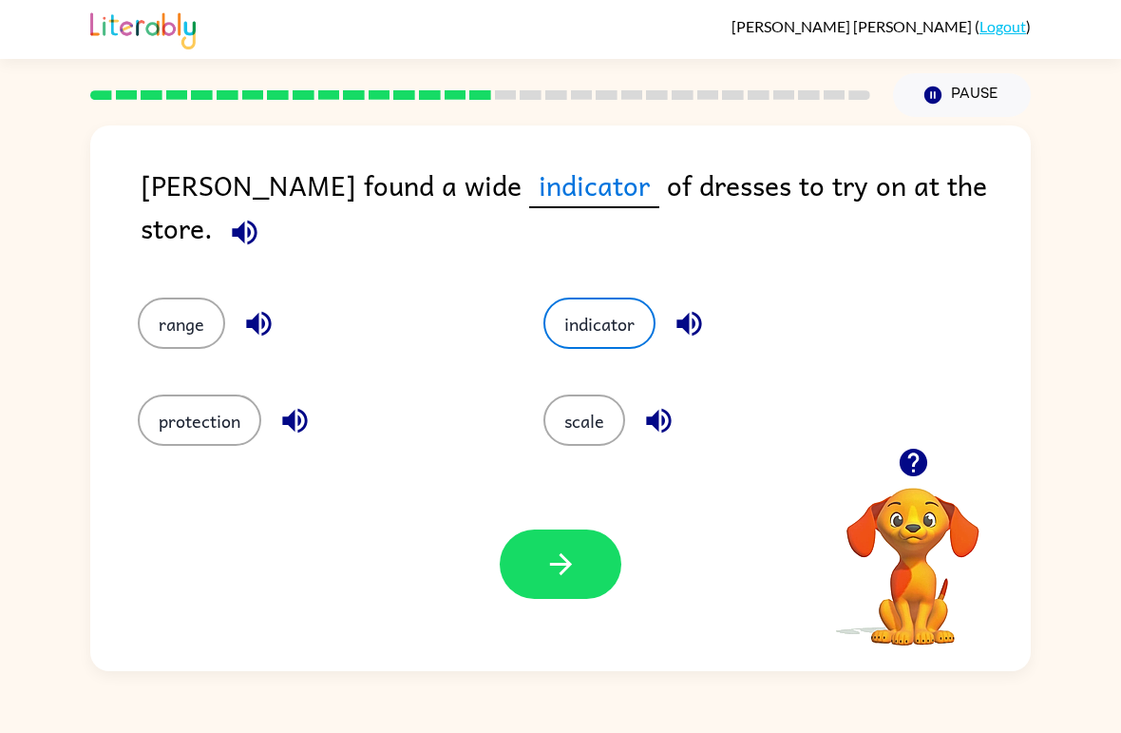
click at [558, 407] on button "scale" at bounding box center [584, 419] width 82 height 51
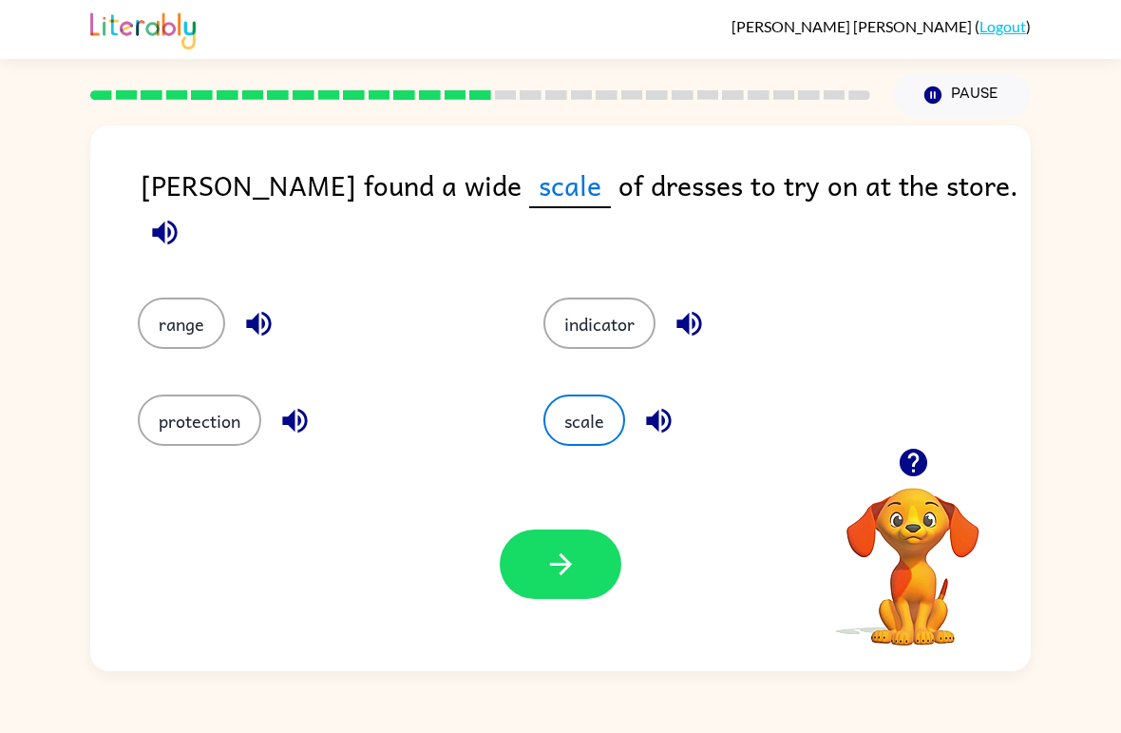
click at [161, 297] on button "range" at bounding box center [181, 322] width 87 height 51
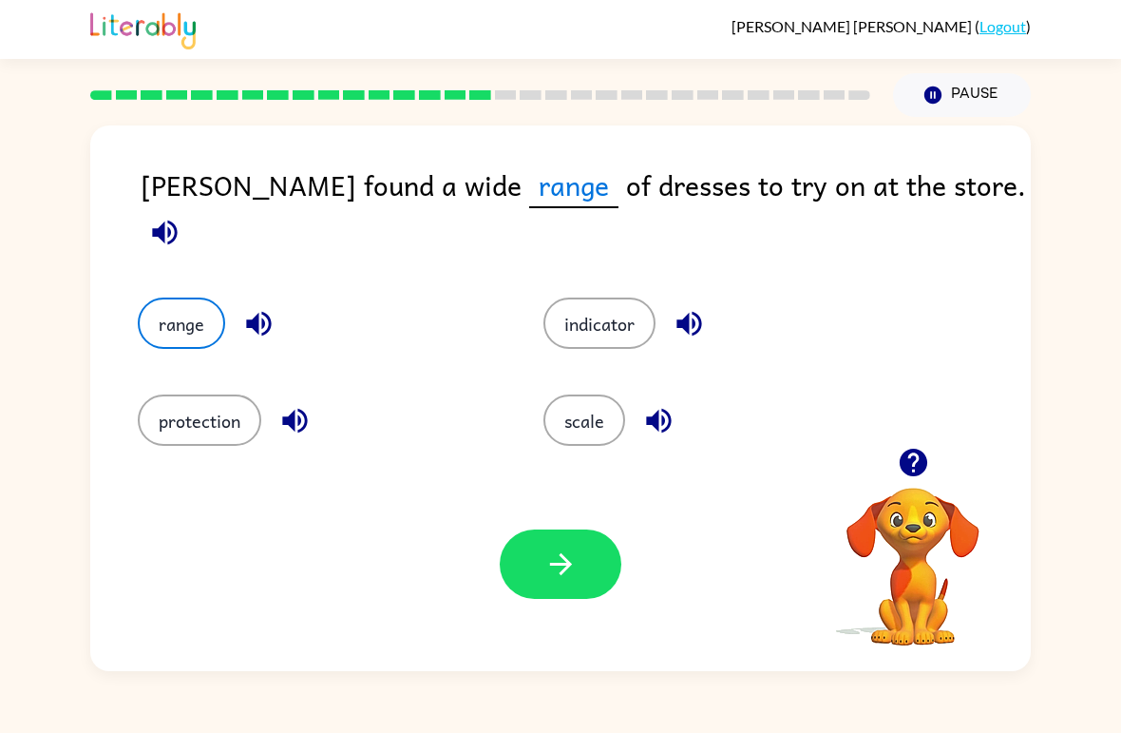
click at [510, 567] on button "button" at bounding box center [561, 563] width 122 height 69
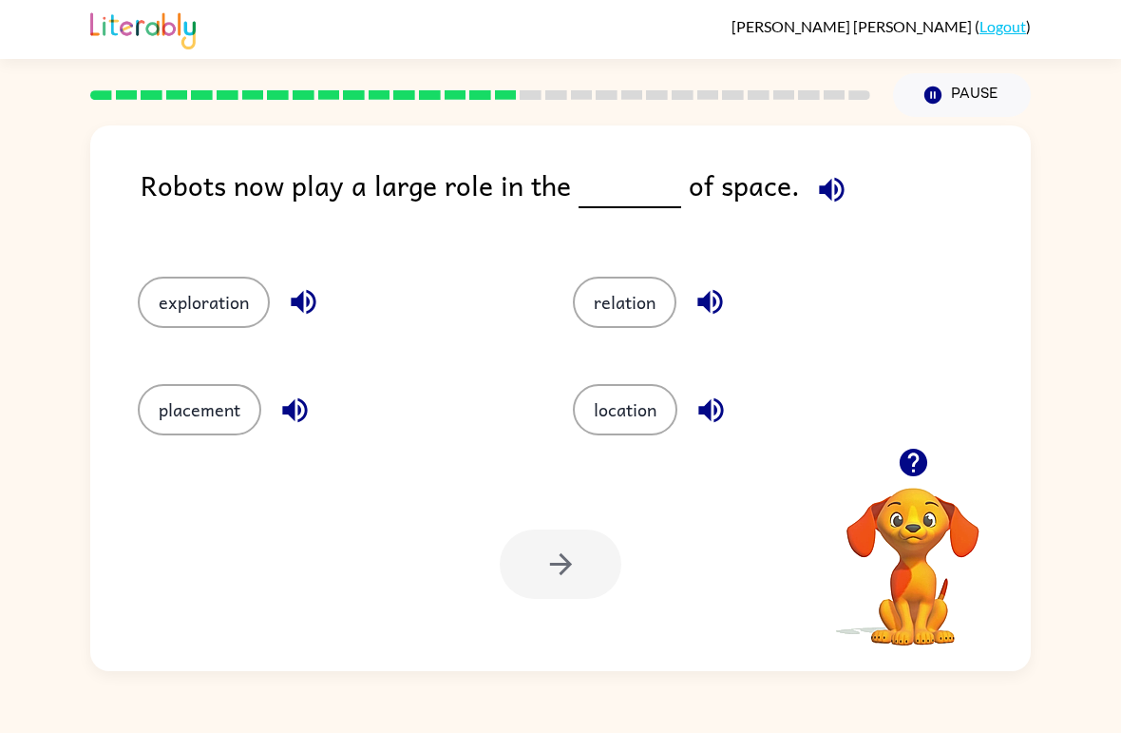
click at [650, 401] on button "location" at bounding box center [625, 409] width 105 height 51
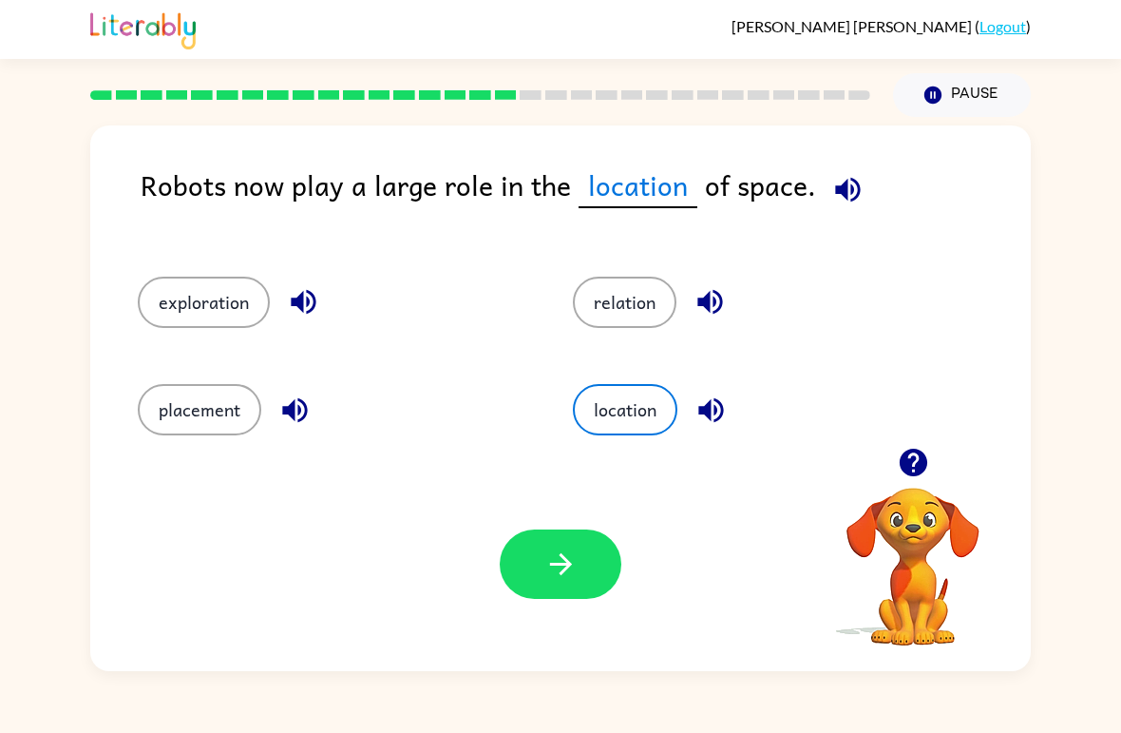
click at [588, 573] on button "button" at bounding box center [561, 563] width 122 height 69
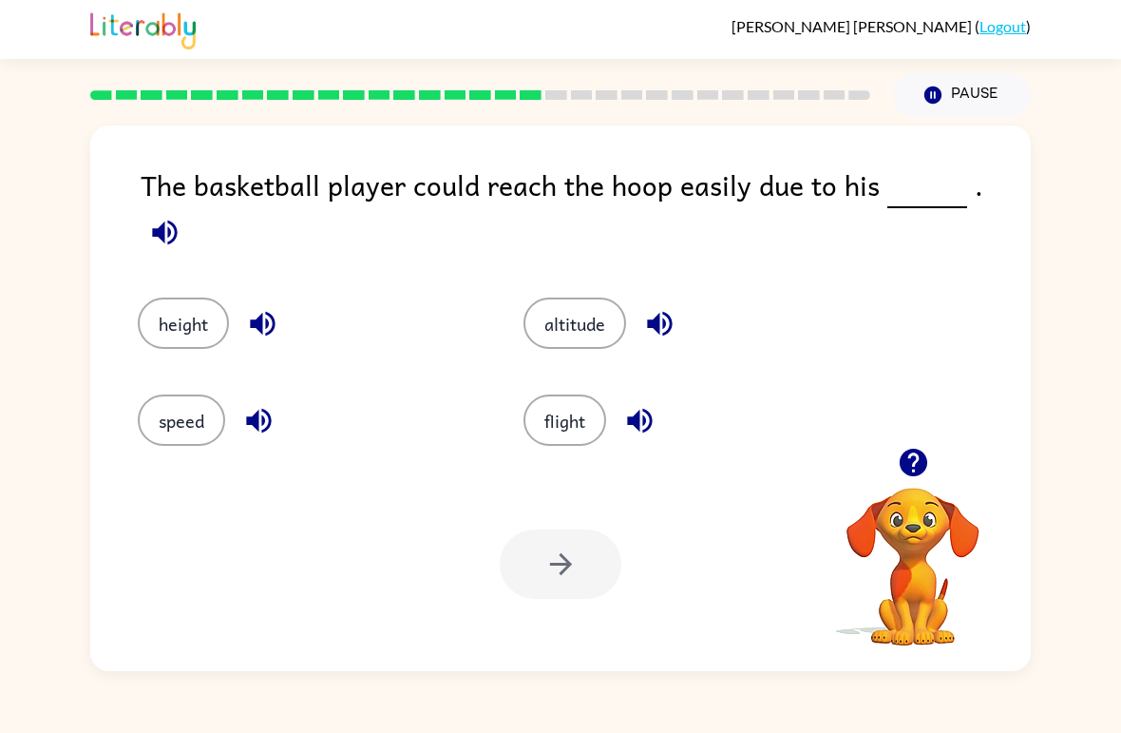
click at [145, 437] on div "speed" at bounding box center [295, 406] width 386 height 97
click at [144, 436] on div "speed" at bounding box center [309, 419] width 342 height 51
click at [188, 403] on button "speed" at bounding box center [181, 419] width 87 height 51
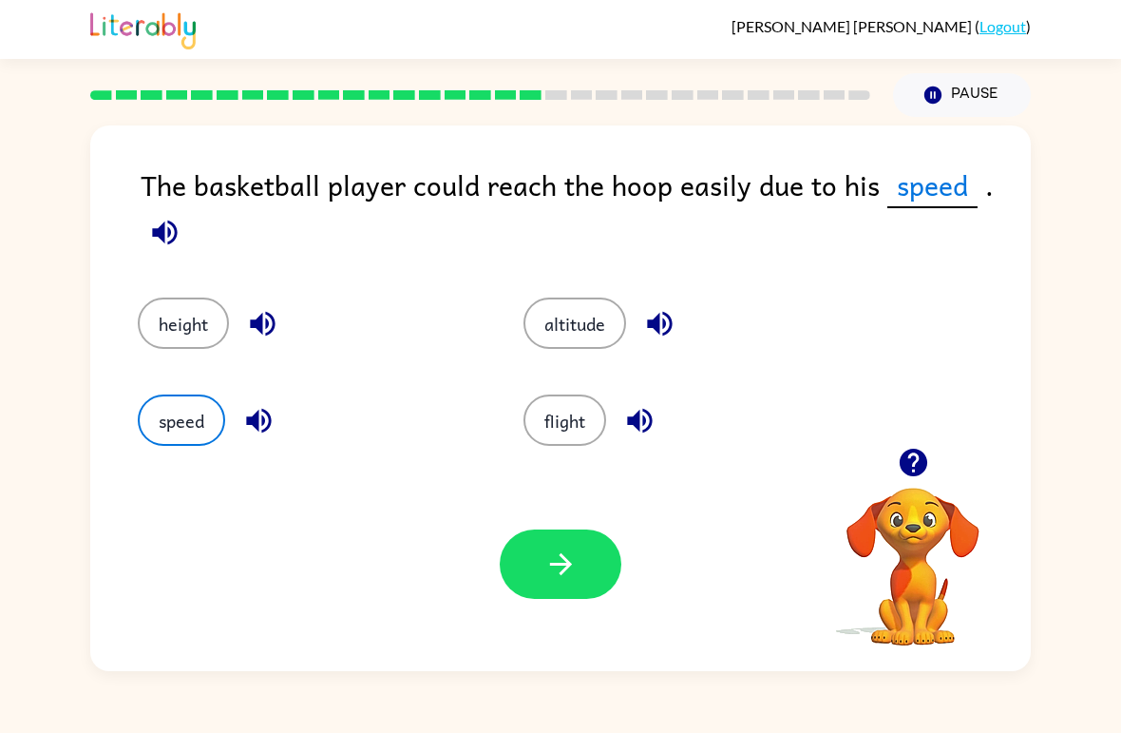
click at [546, 583] on button "button" at bounding box center [561, 563] width 122 height 69
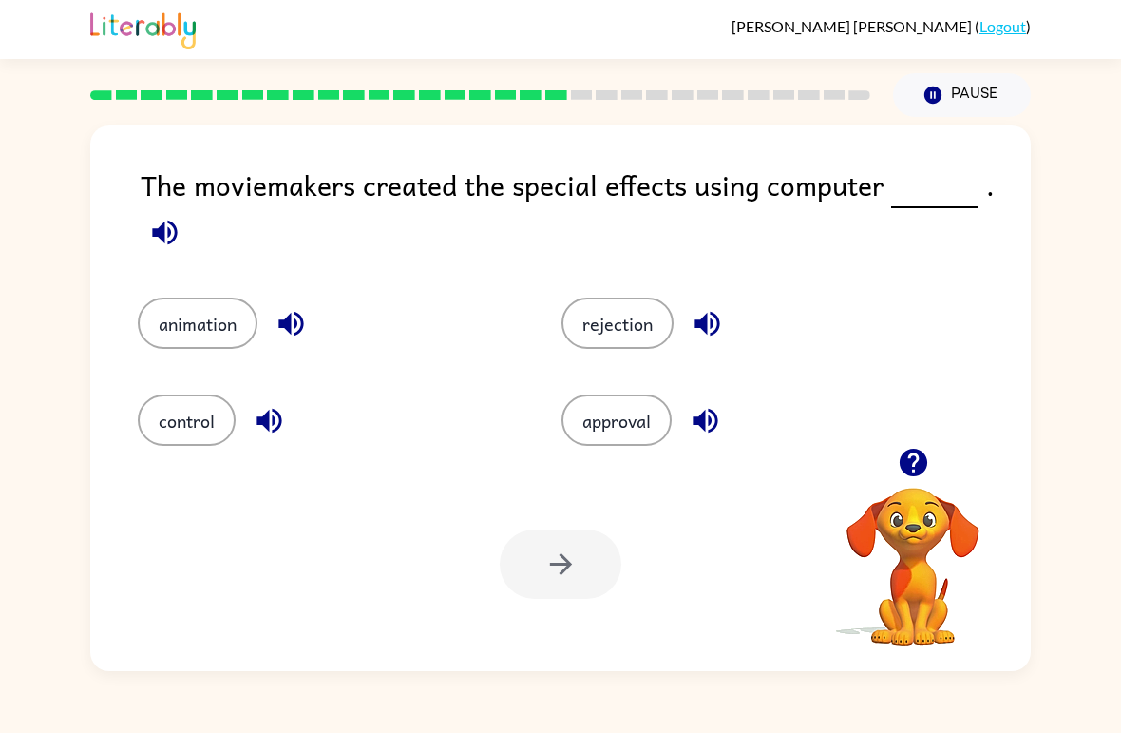
click at [220, 328] on button "animation" at bounding box center [198, 322] width 120 height 51
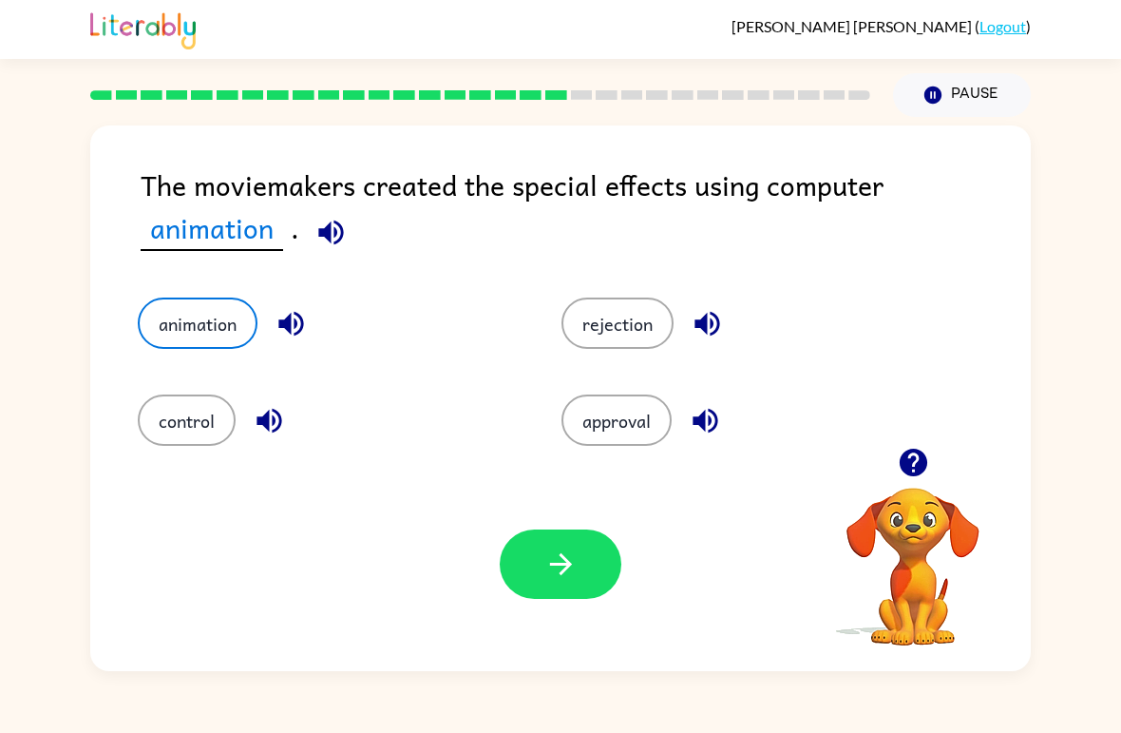
click at [571, 598] on button "button" at bounding box center [561, 563] width 122 height 69
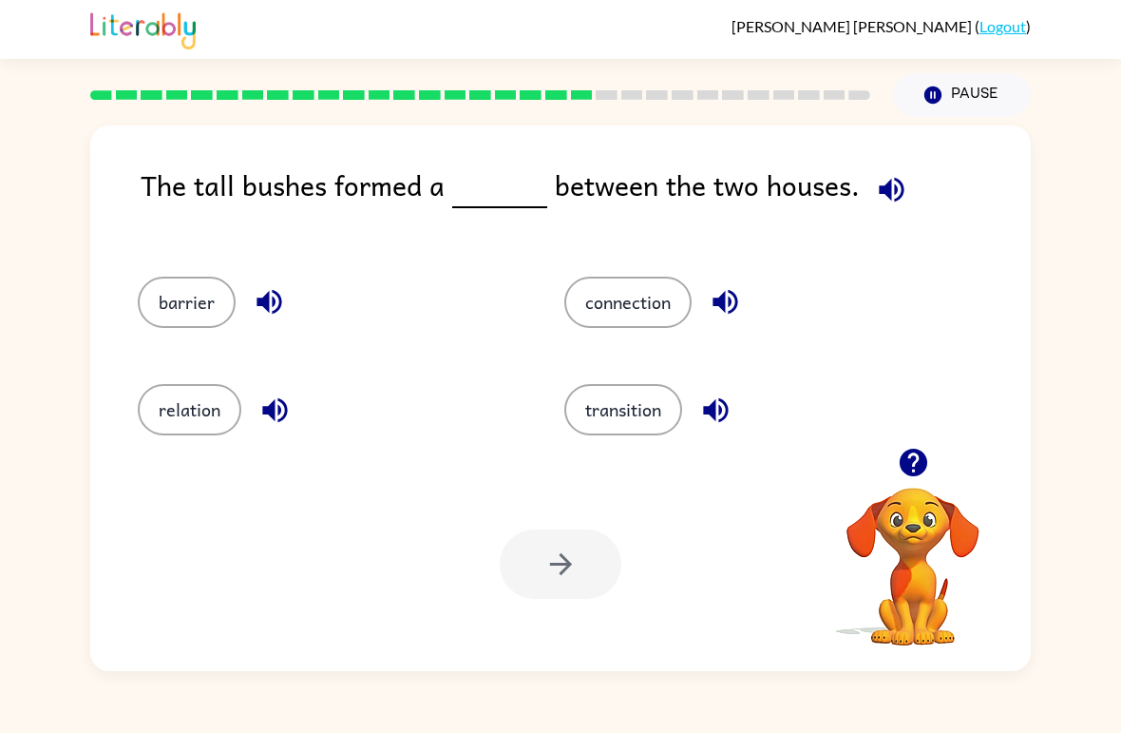
click at [531, 586] on div at bounding box center [561, 563] width 122 height 69
click at [637, 327] on button "connection" at bounding box center [627, 301] width 127 height 51
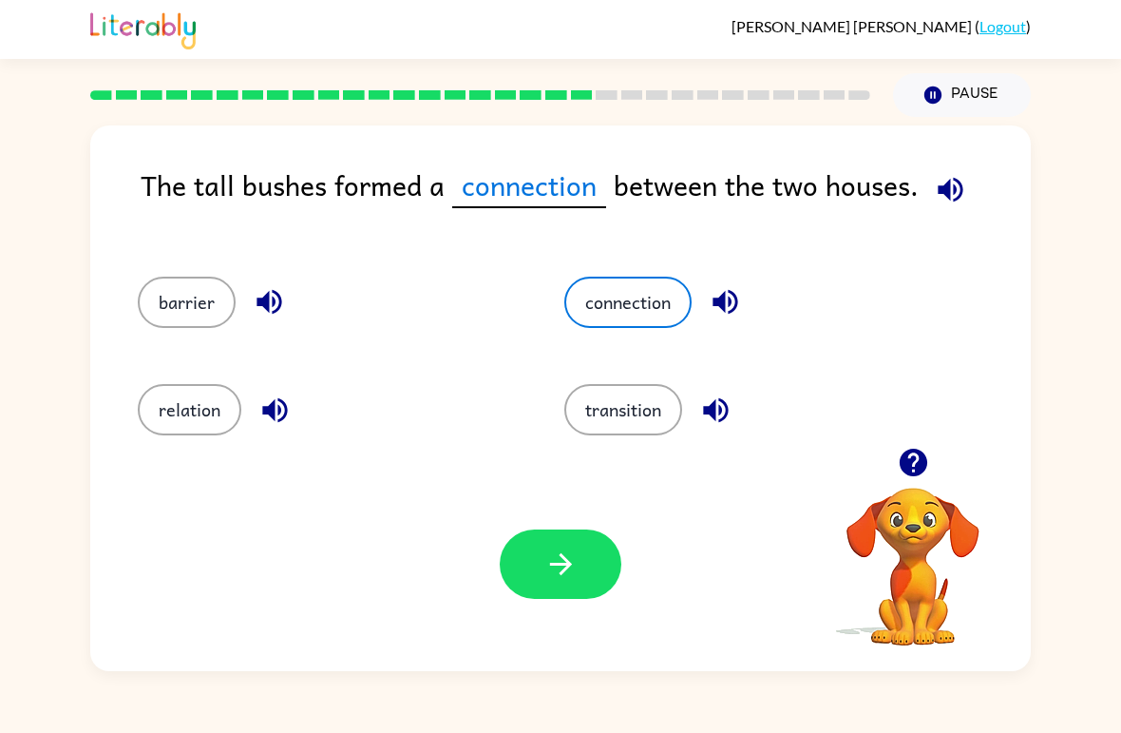
click at [644, 333] on div "connection" at bounding box center [741, 293] width 427 height 107
click at [557, 612] on div "Your browser must support playing .mp4 files to use Literably. Please try using…" at bounding box center [560, 564] width 941 height 214
click at [559, 566] on icon "button" at bounding box center [560, 563] width 33 height 33
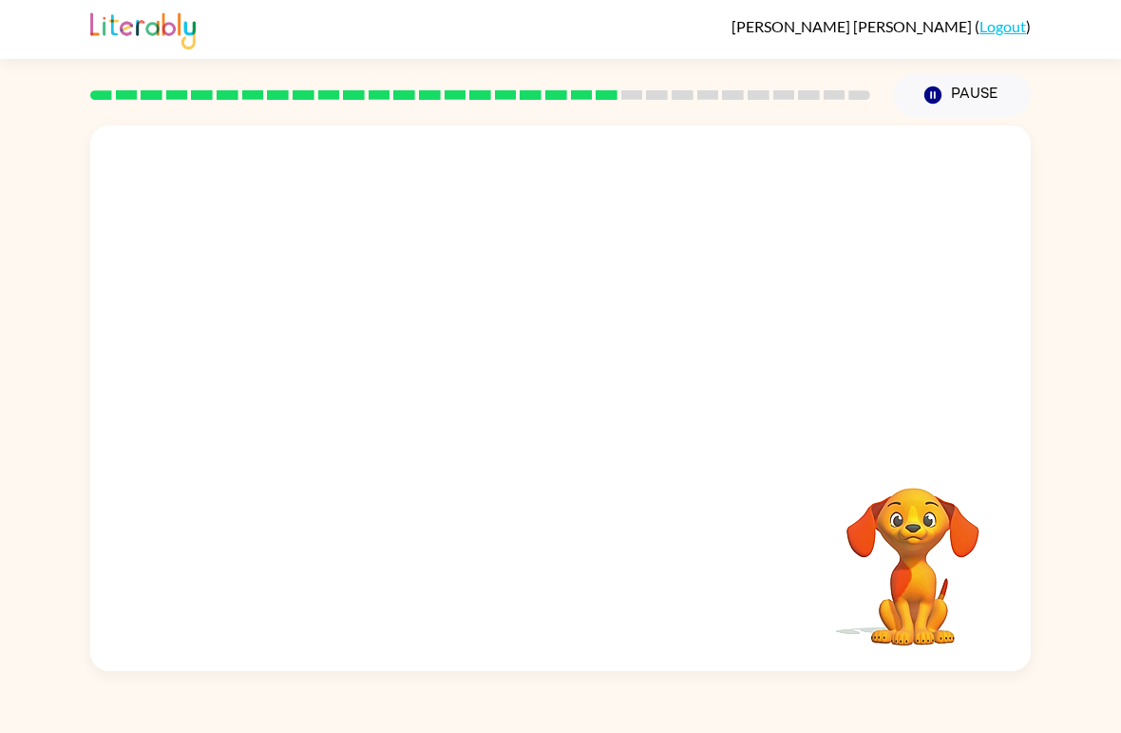
click at [374, 390] on video "Your browser must support playing .mp4 files to use Literably. Please try using…" at bounding box center [560, 286] width 941 height 322
click at [381, 376] on video "Your browser must support playing .mp4 files to use Literably. Please try using…" at bounding box center [560, 286] width 941 height 322
click at [380, 375] on video "Your browser must support playing .mp4 files to use Literably. Please try using…" at bounding box center [560, 286] width 941 height 322
click at [371, 382] on video "Your browser must support playing .mp4 files to use Literably. Please try using…" at bounding box center [560, 286] width 941 height 322
click at [365, 401] on video "Your browser must support playing .mp4 files to use Literably. Please try using…" at bounding box center [560, 286] width 941 height 322
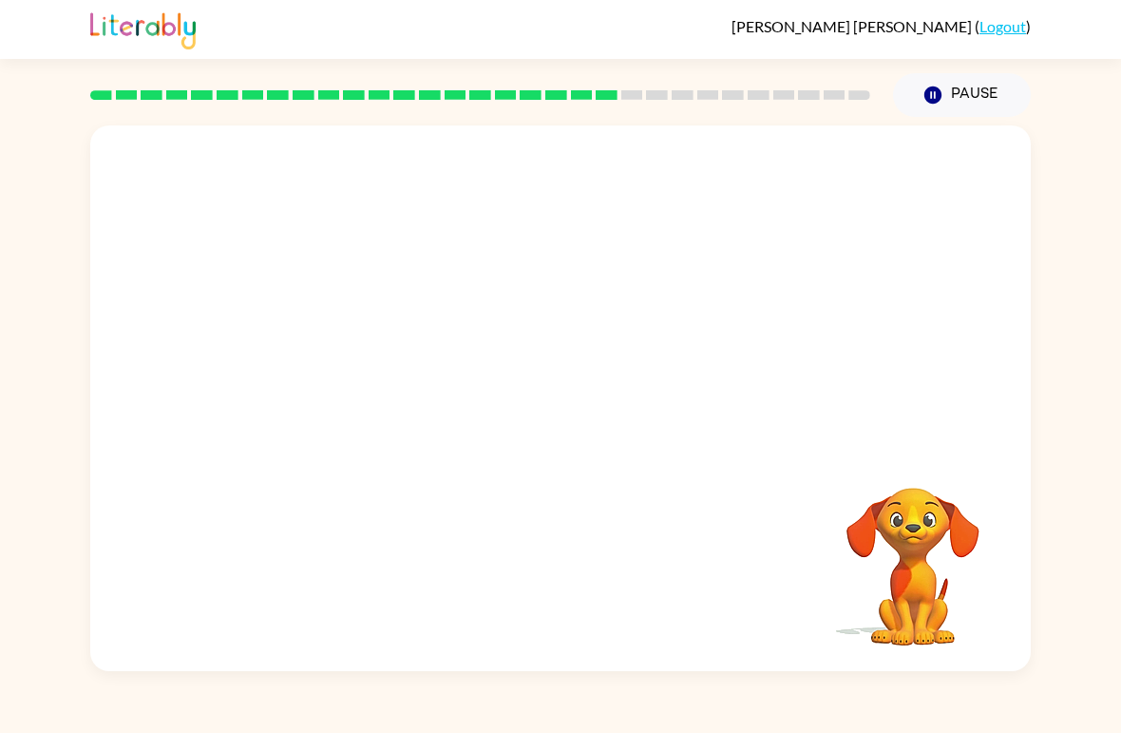
click at [414, 396] on video "Your browser must support playing .mp4 files to use Literably. Please try using…" at bounding box center [560, 286] width 941 height 322
click at [360, 420] on video "Your browser must support playing .mp4 files to use Literably. Please try using…" at bounding box center [560, 286] width 941 height 322
click at [349, 431] on video "Your browser must support playing .mp4 files to use Literably. Please try using…" at bounding box center [560, 286] width 941 height 322
click at [348, 431] on video "Your browser must support playing .mp4 files to use Literably. Please try using…" at bounding box center [560, 286] width 941 height 322
click at [343, 410] on video "Your browser must support playing .mp4 files to use Literably. Please try using…" at bounding box center [560, 286] width 941 height 322
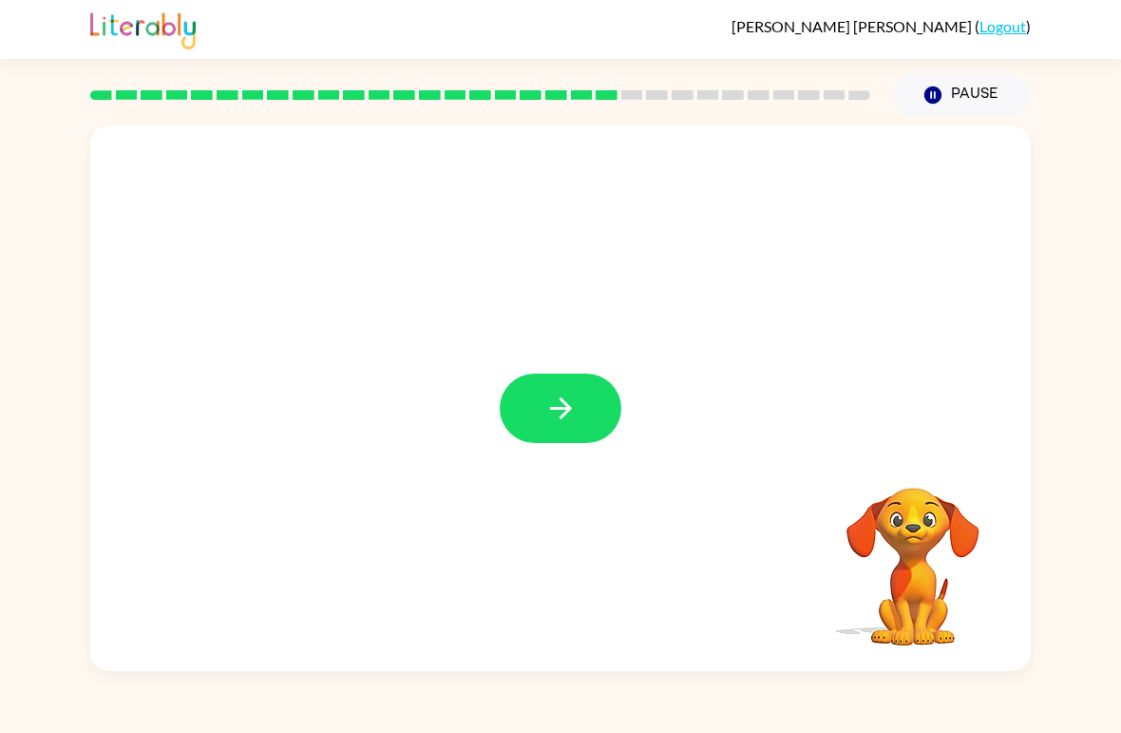
click at [557, 403] on icon "button" at bounding box center [560, 407] width 33 height 33
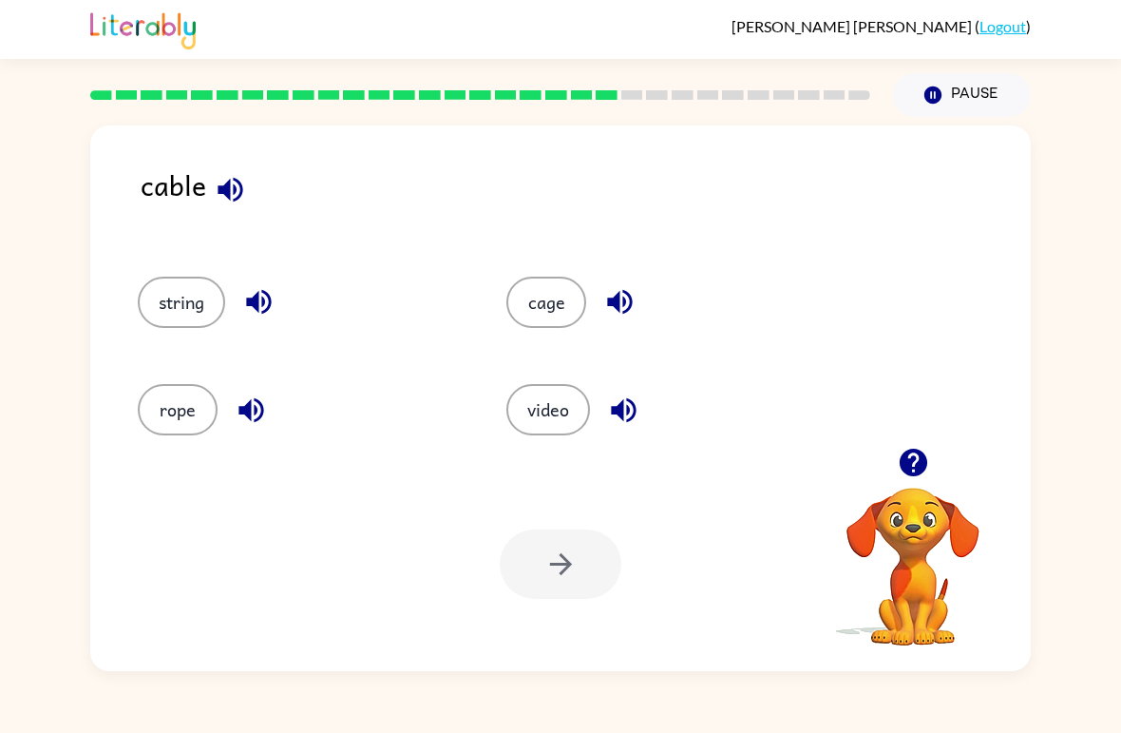
click at [541, 387] on button "video" at bounding box center [548, 409] width 84 height 51
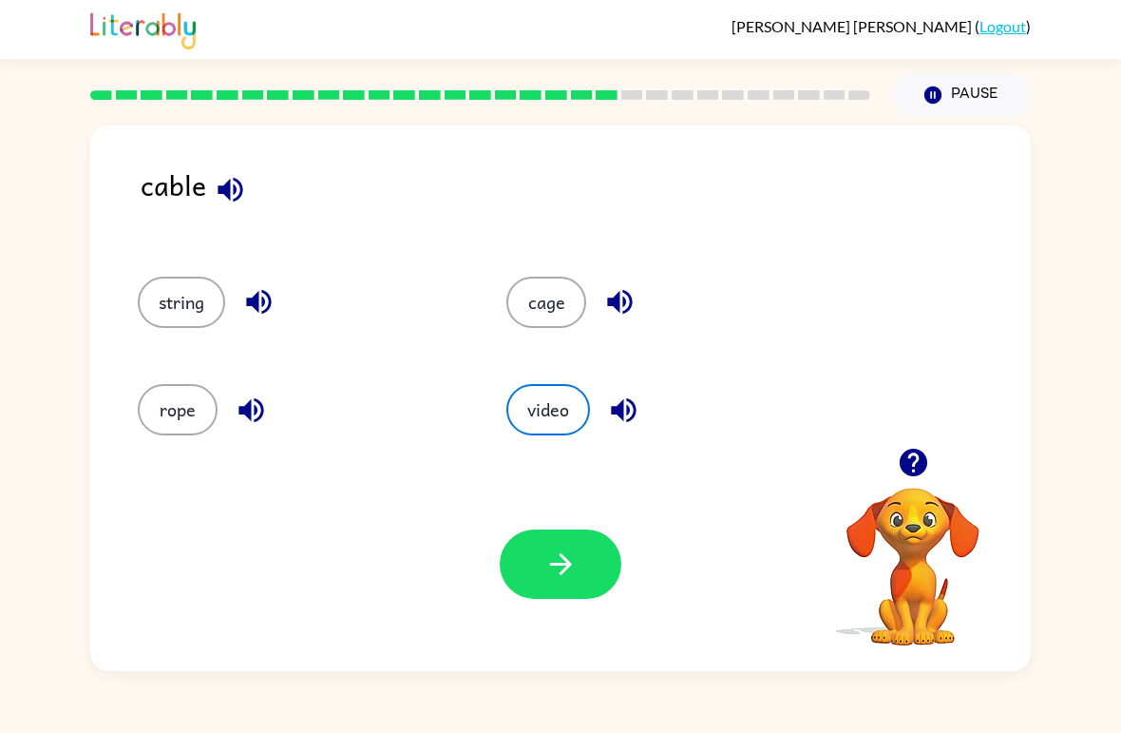
click at [538, 401] on button "video" at bounding box center [548, 409] width 84 height 51
click at [544, 561] on icon "button" at bounding box center [560, 563] width 33 height 33
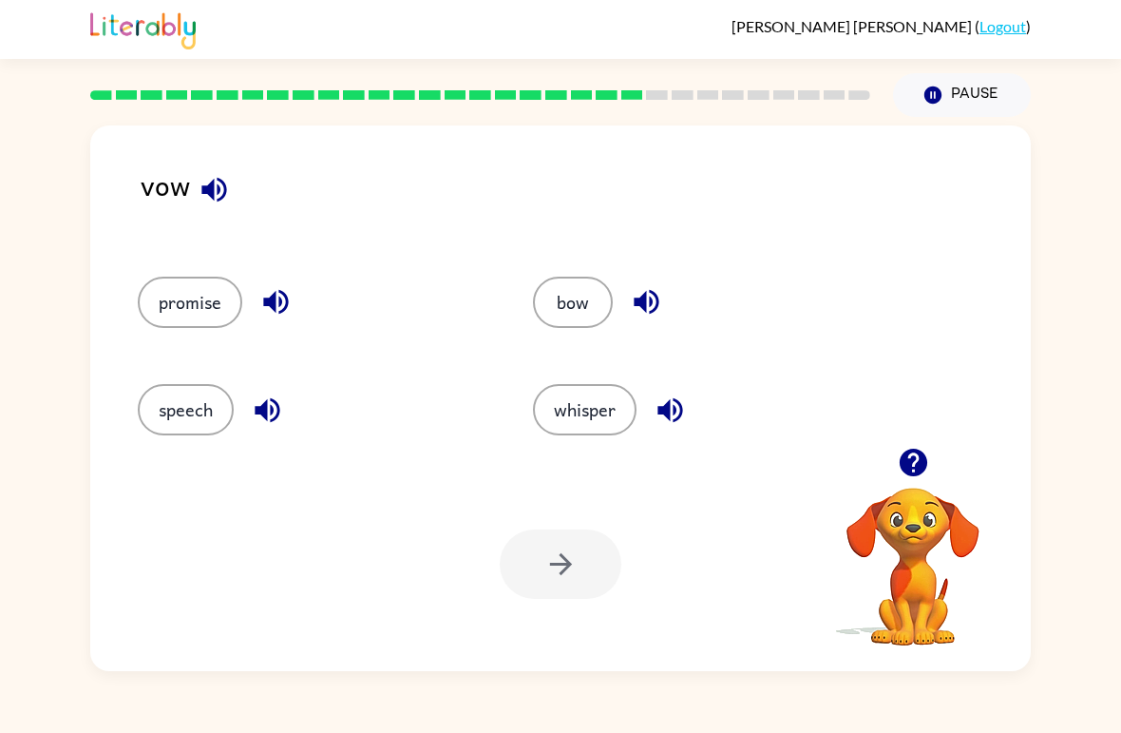
click at [173, 304] on button "promise" at bounding box center [190, 301] width 105 height 51
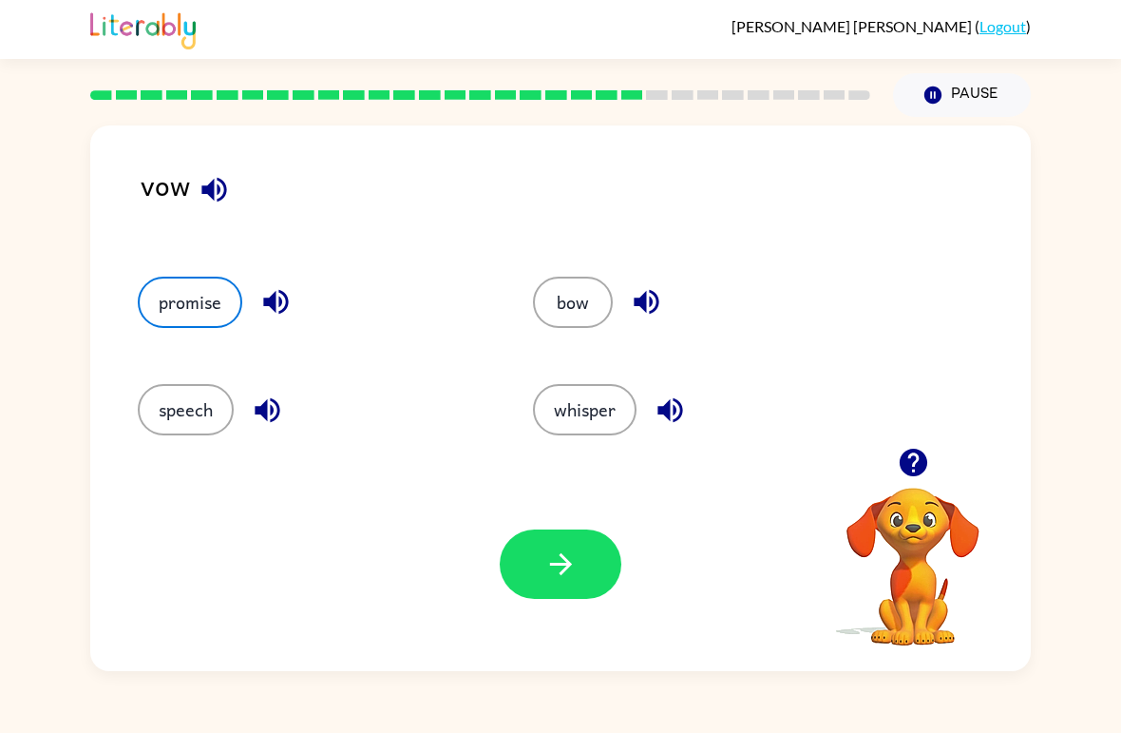
click at [559, 551] on icon "button" at bounding box center [560, 563] width 33 height 33
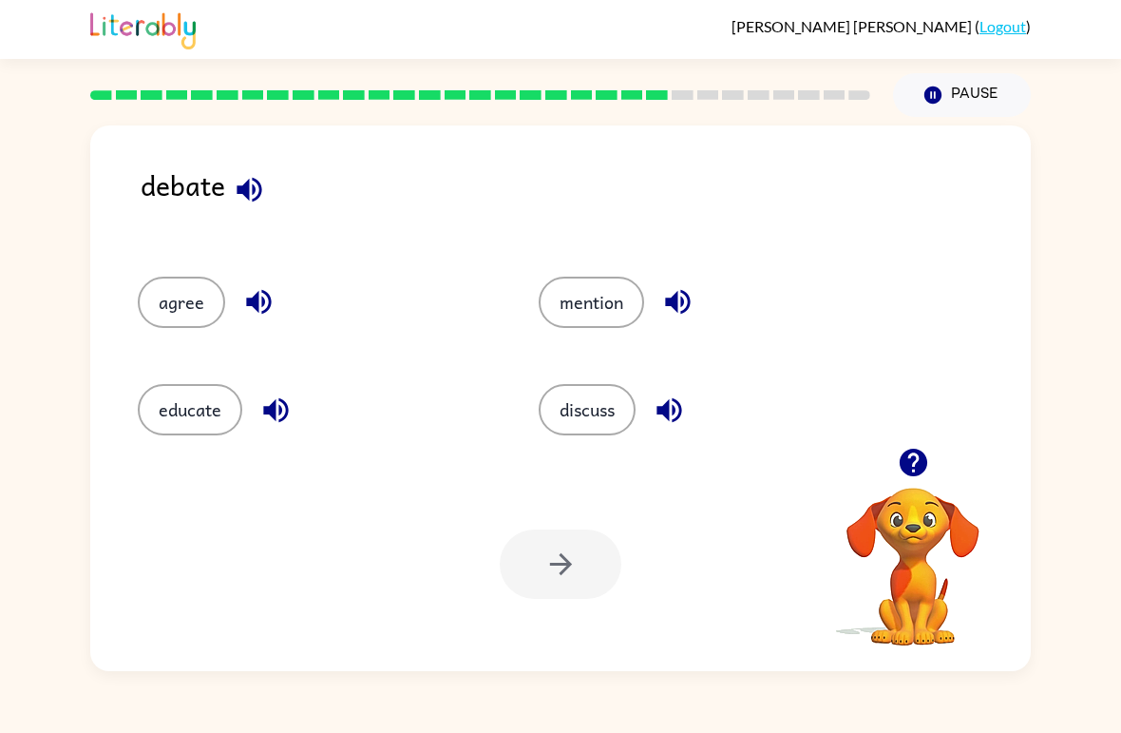
click at [583, 420] on button "discuss" at bounding box center [587, 409] width 97 height 51
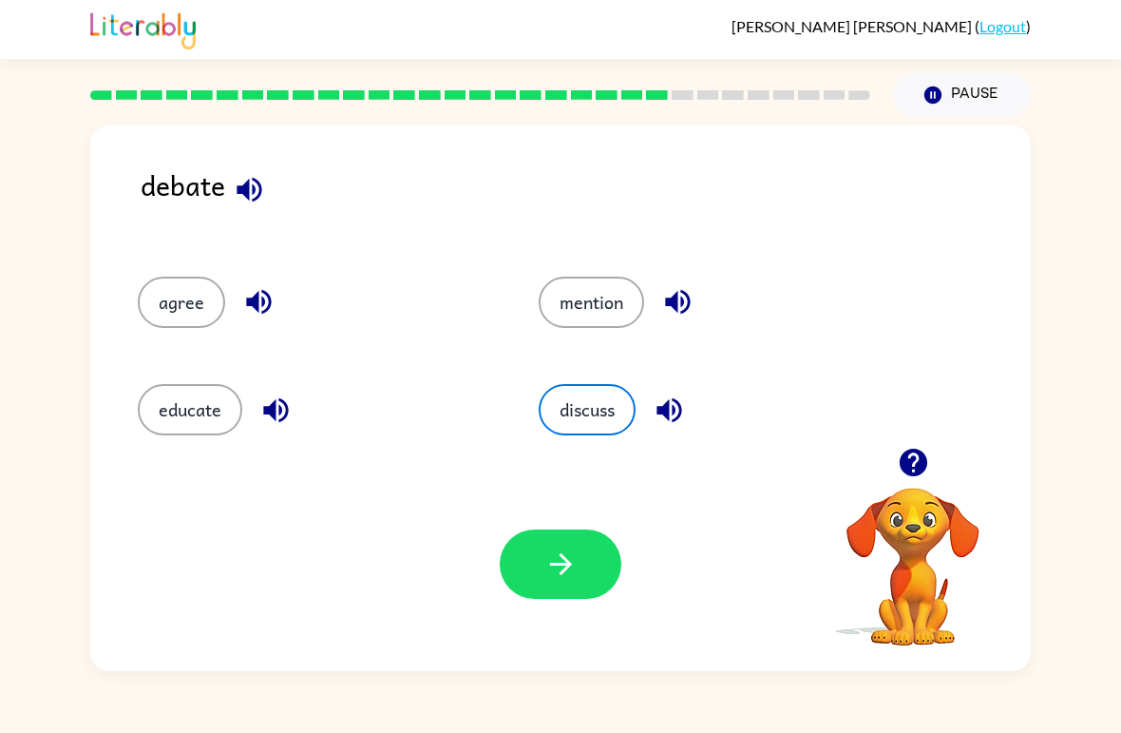
click at [566, 570] on icon "button" at bounding box center [560, 564] width 22 height 22
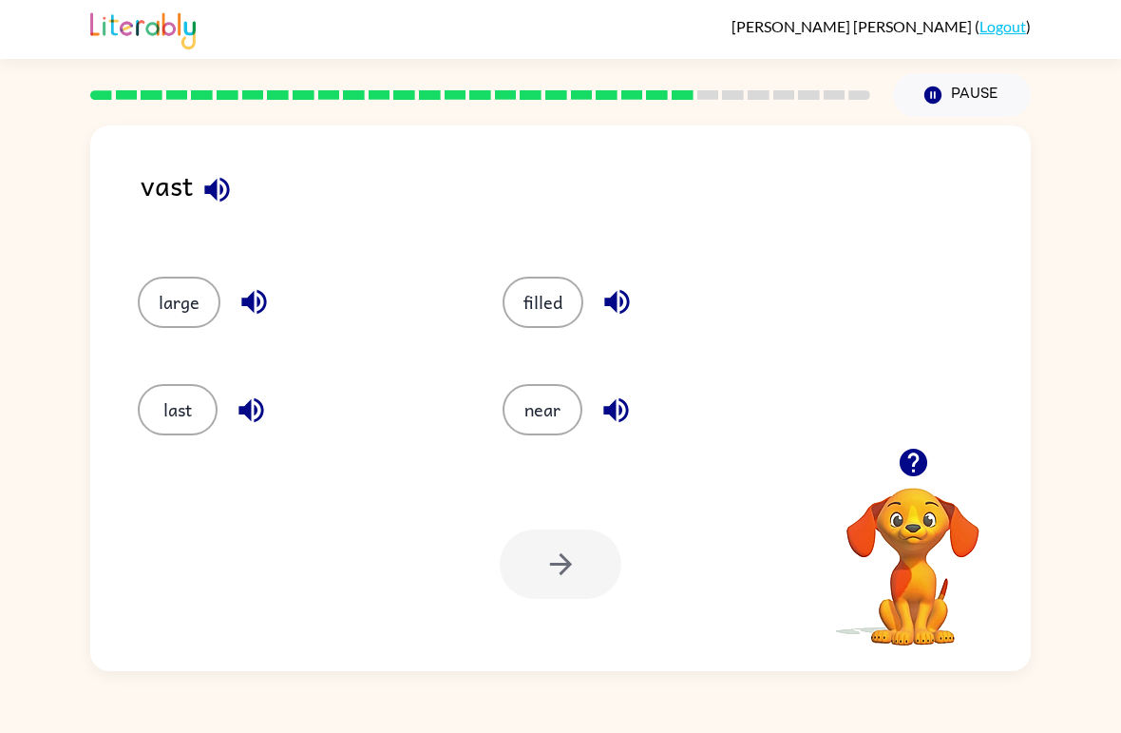
click at [548, 401] on button "near" at bounding box center [543, 409] width 80 height 51
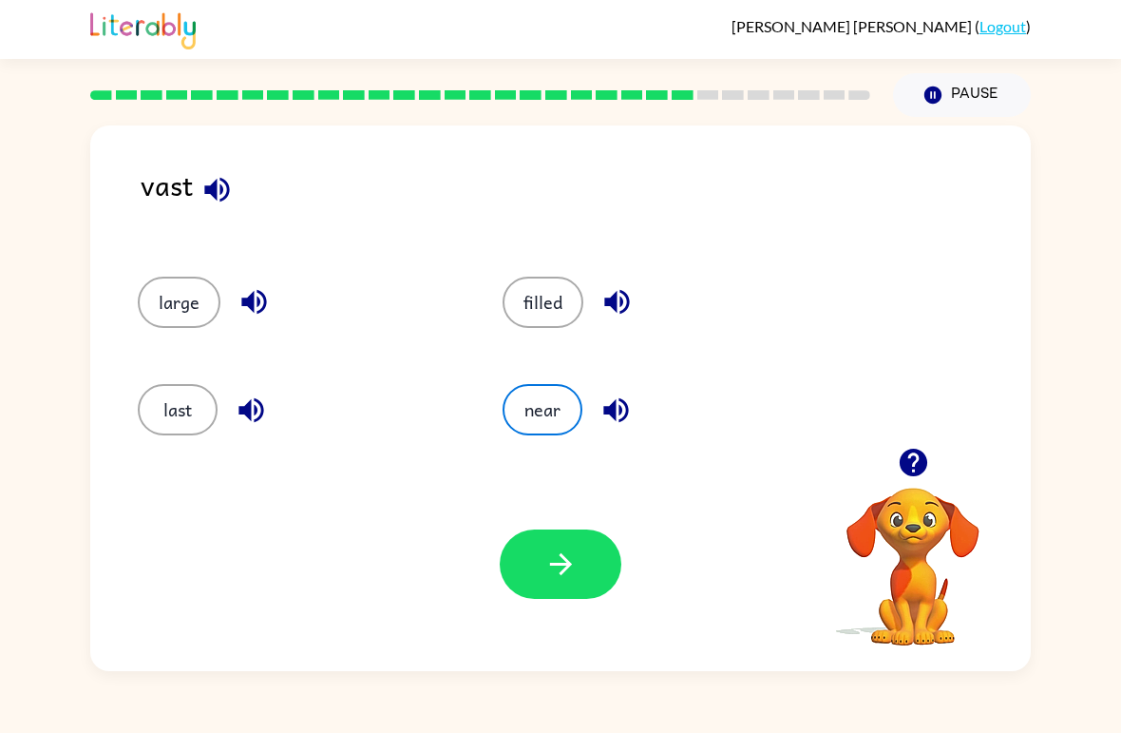
click at [587, 570] on button "button" at bounding box center [561, 563] width 122 height 69
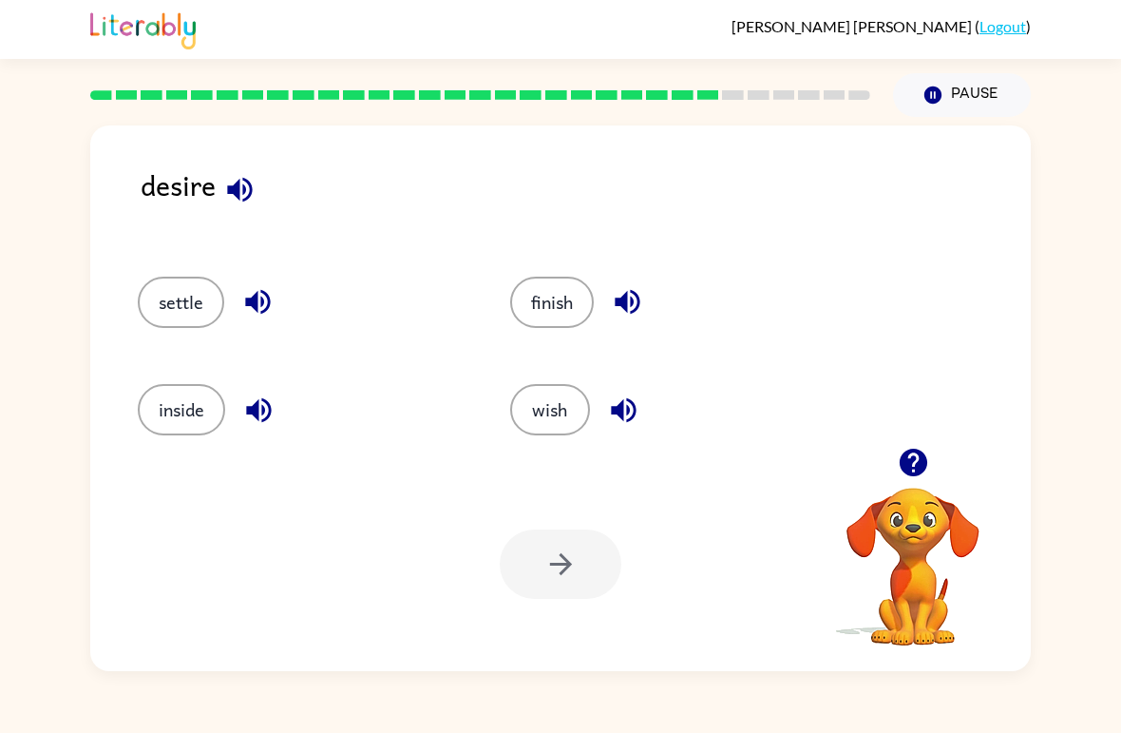
click at [172, 294] on button "settle" at bounding box center [181, 301] width 86 height 51
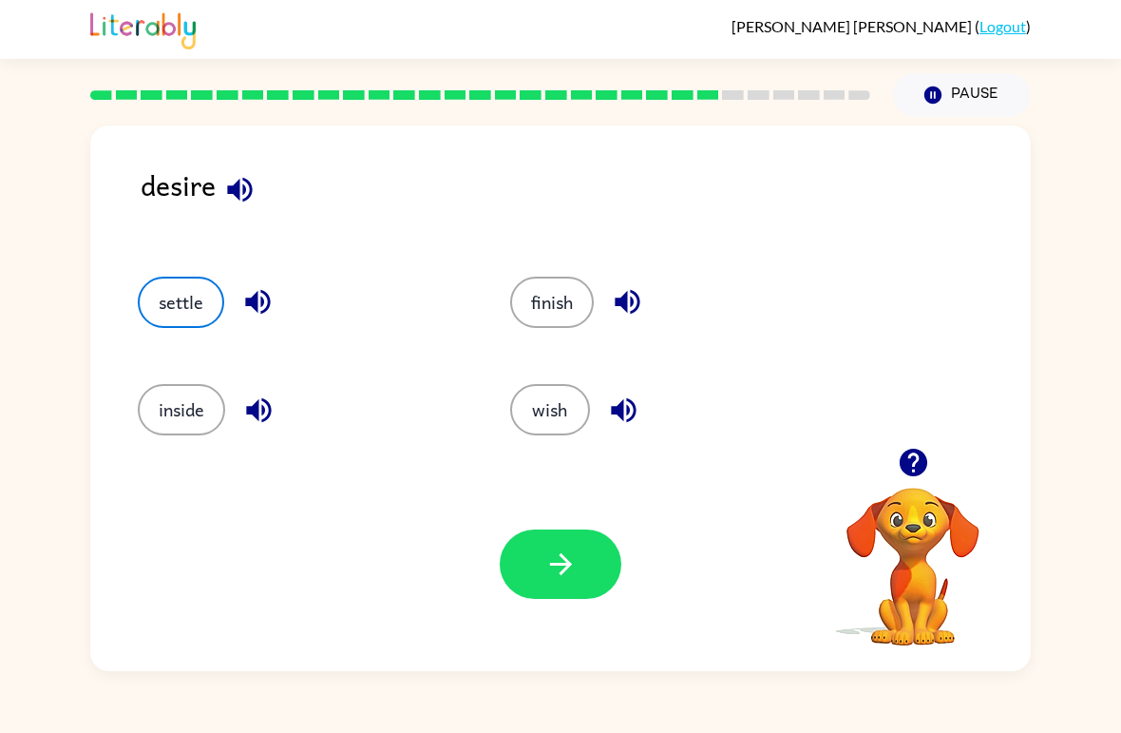
click at [561, 561] on icon "button" at bounding box center [560, 563] width 33 height 33
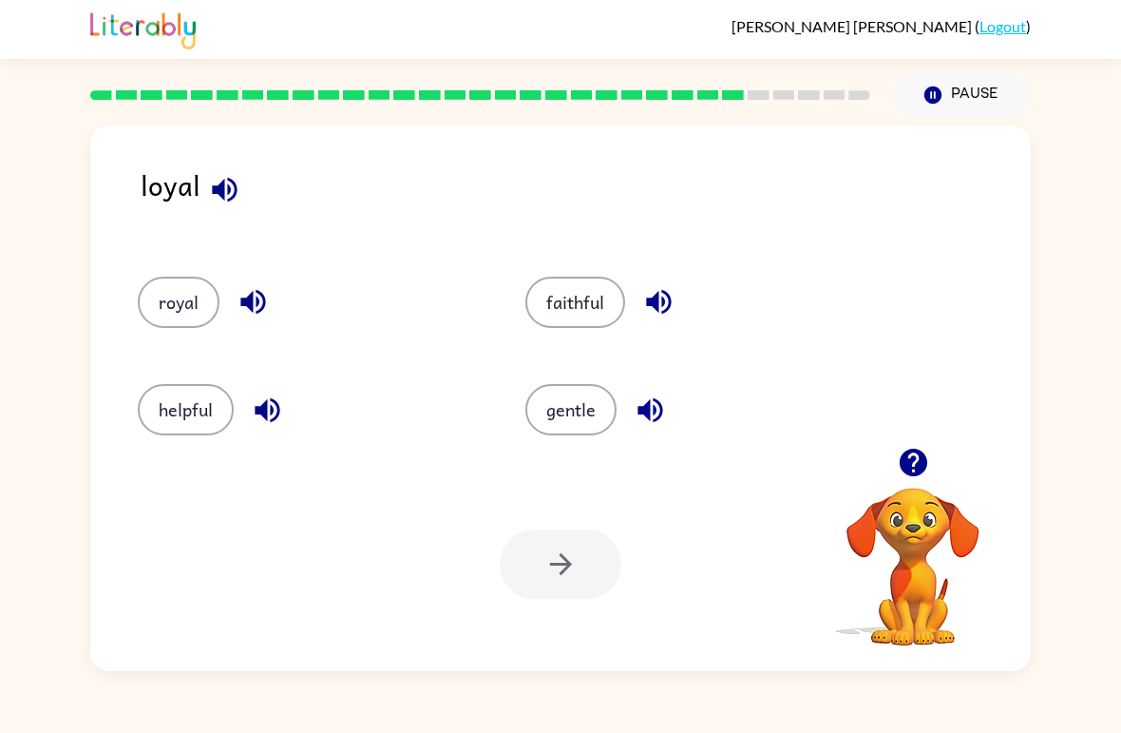
click at [581, 408] on button "gentle" at bounding box center [570, 409] width 91 height 51
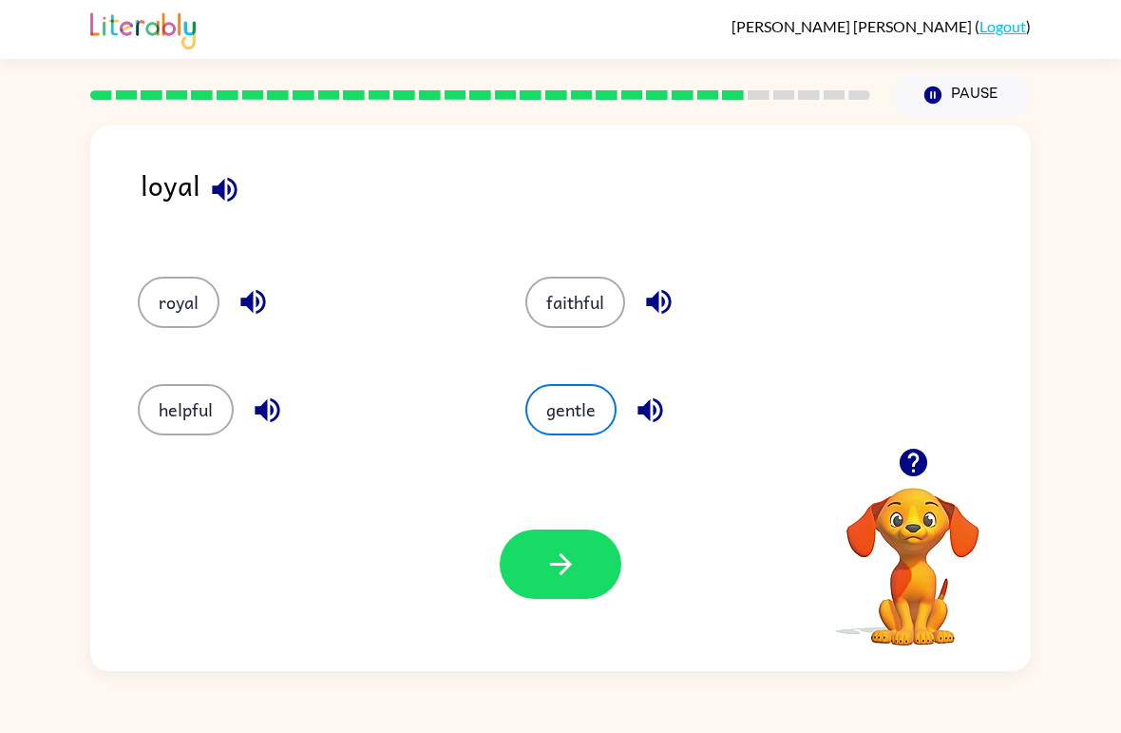
click at [556, 550] on icon "button" at bounding box center [560, 563] width 33 height 33
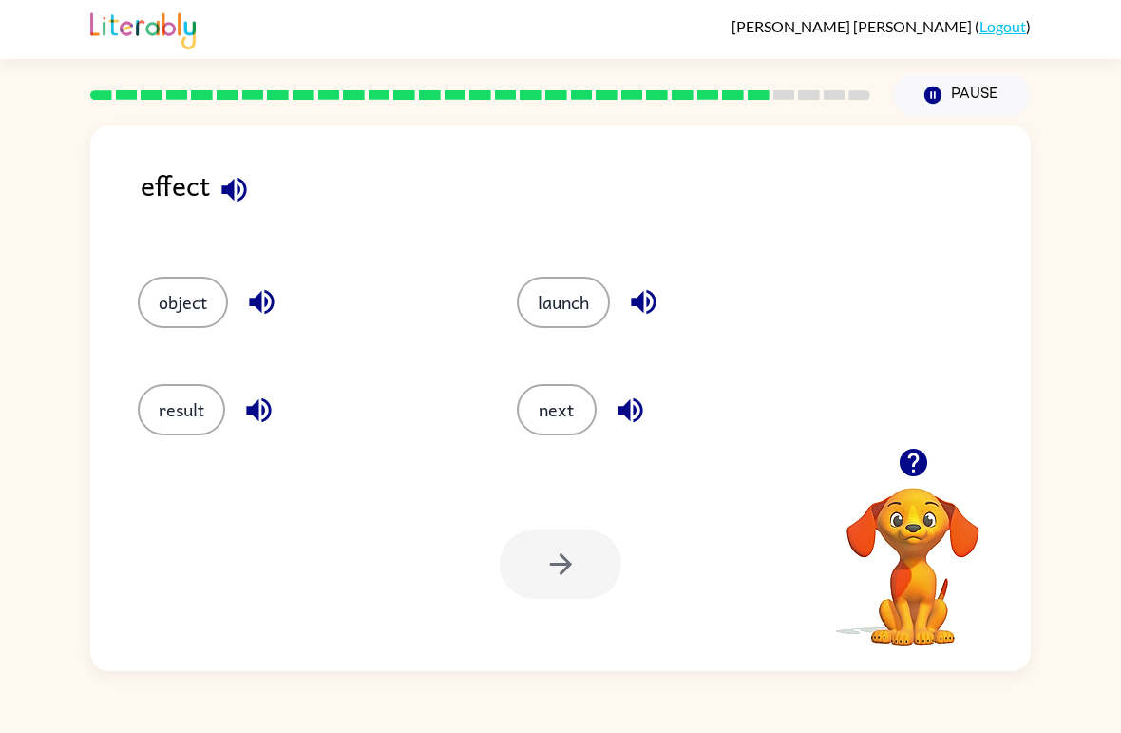
click at [181, 404] on button "result" at bounding box center [181, 409] width 87 height 51
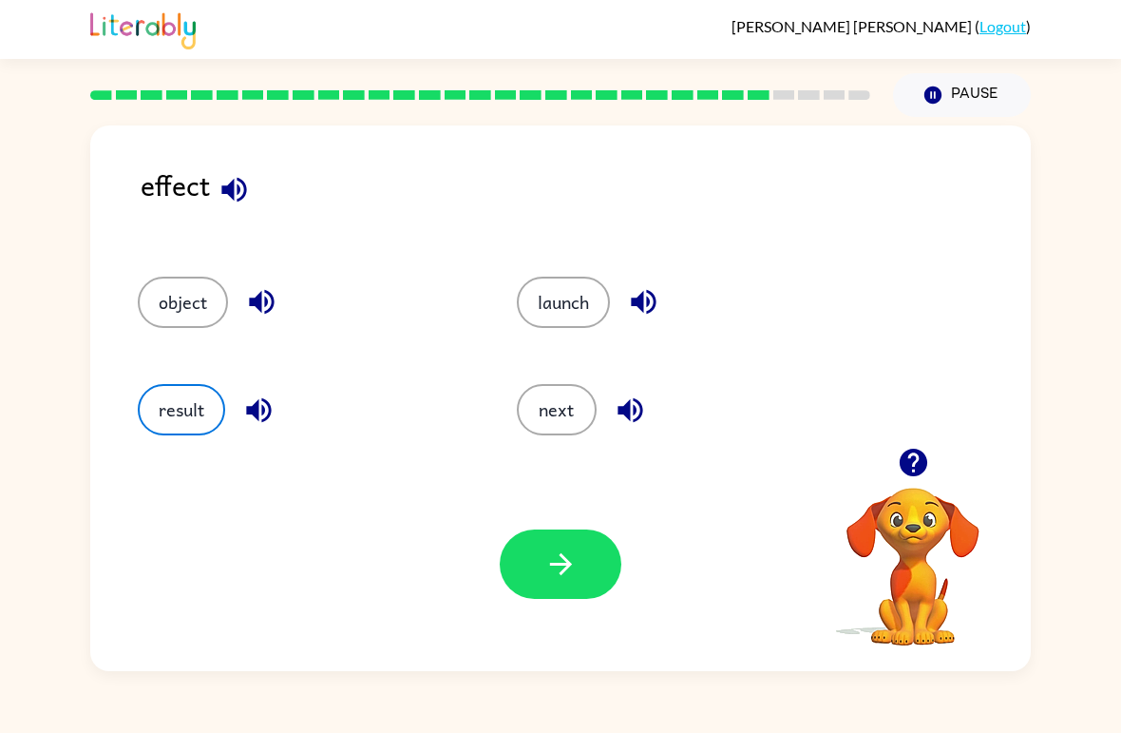
click at [598, 547] on button "button" at bounding box center [561, 563] width 122 height 69
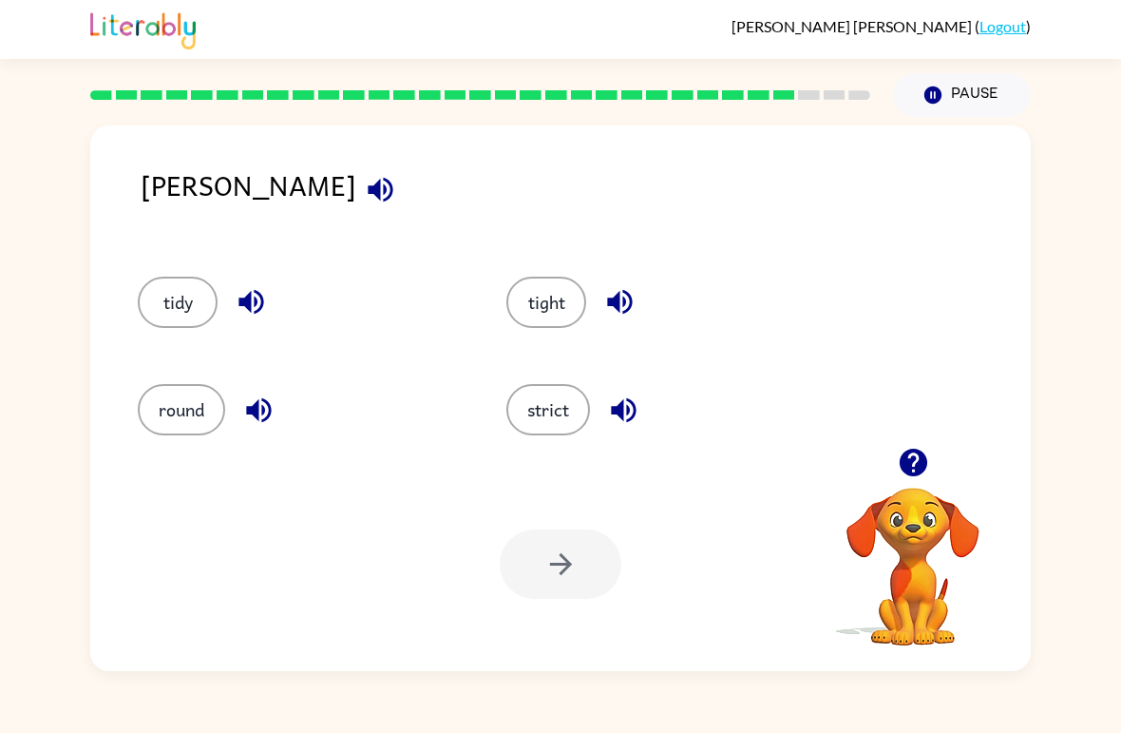
click at [586, 548] on div at bounding box center [561, 563] width 122 height 69
click at [553, 406] on button "strict" at bounding box center [548, 409] width 84 height 51
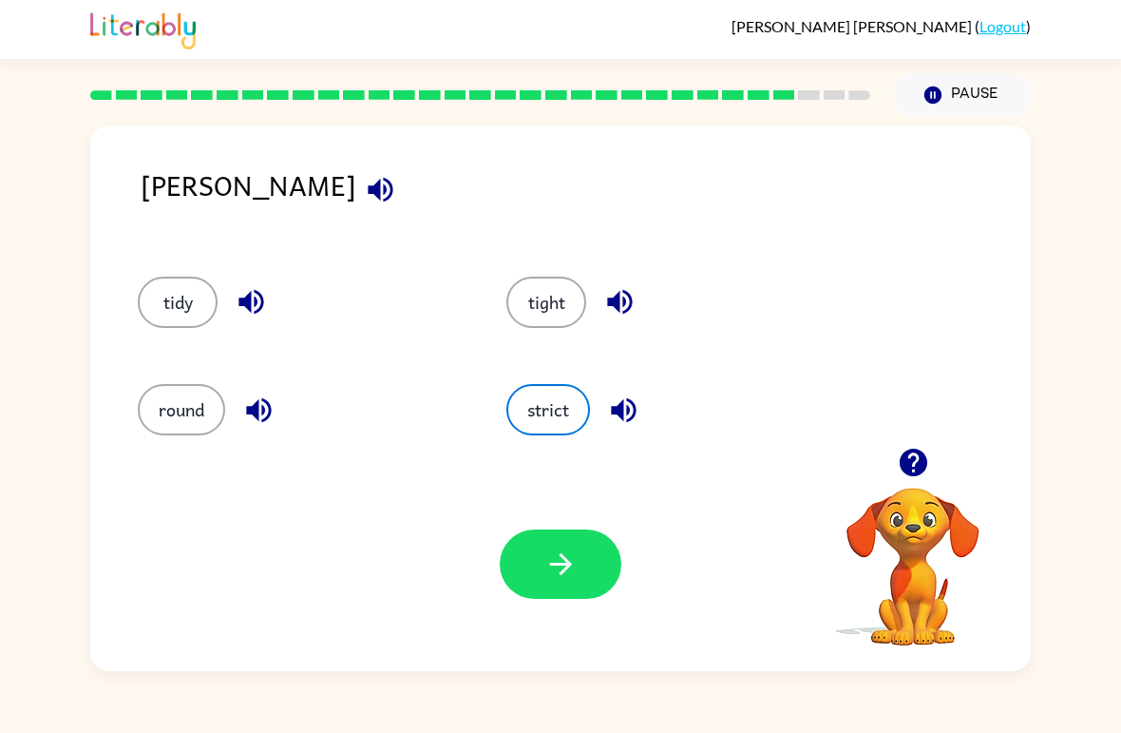
click at [575, 537] on button "button" at bounding box center [561, 563] width 122 height 69
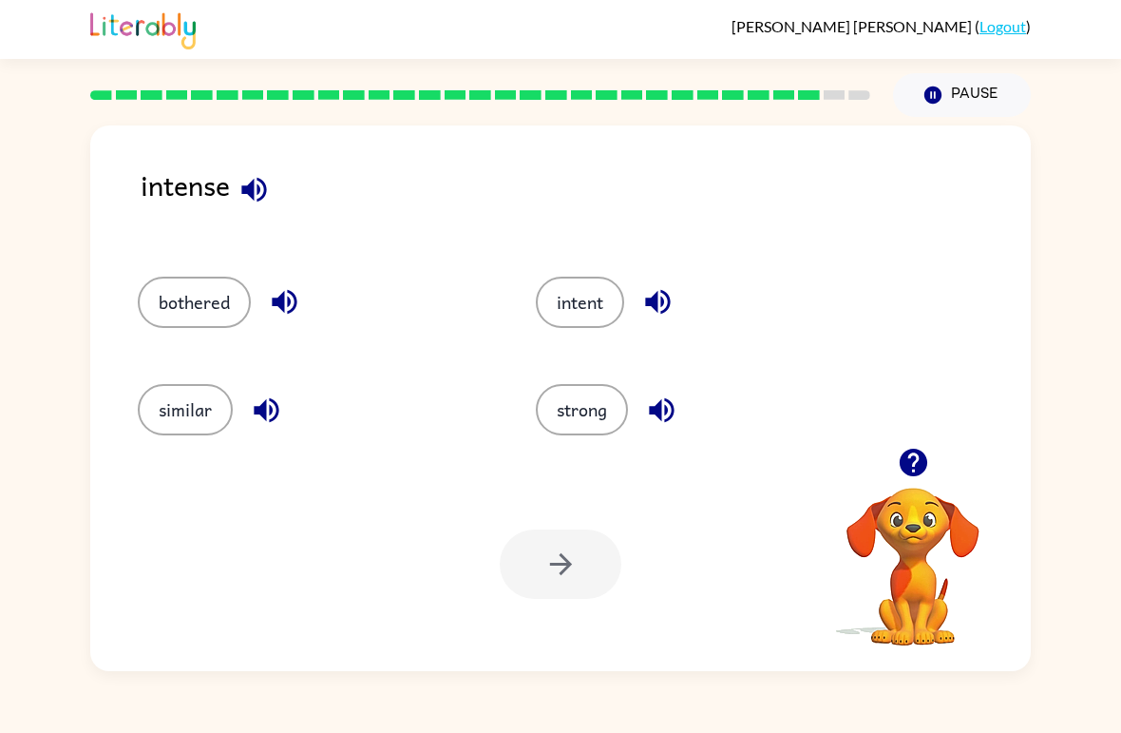
click at [591, 392] on button "strong" at bounding box center [582, 409] width 92 height 51
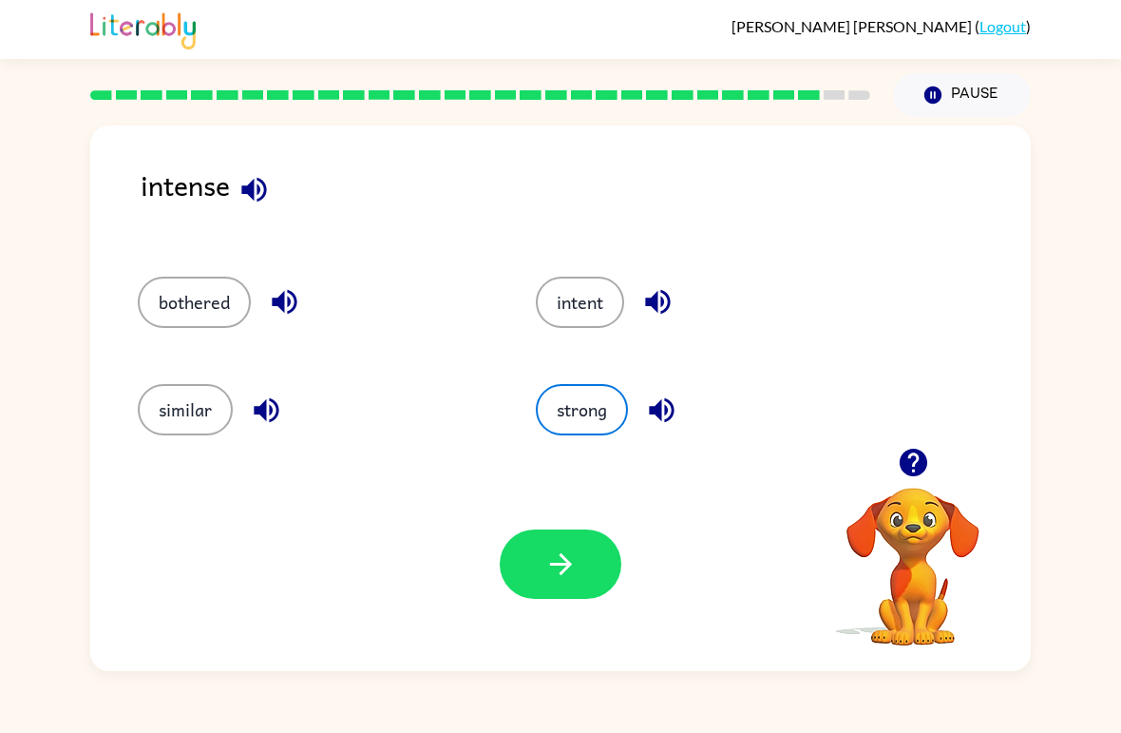
click at [550, 553] on icon "button" at bounding box center [560, 563] width 33 height 33
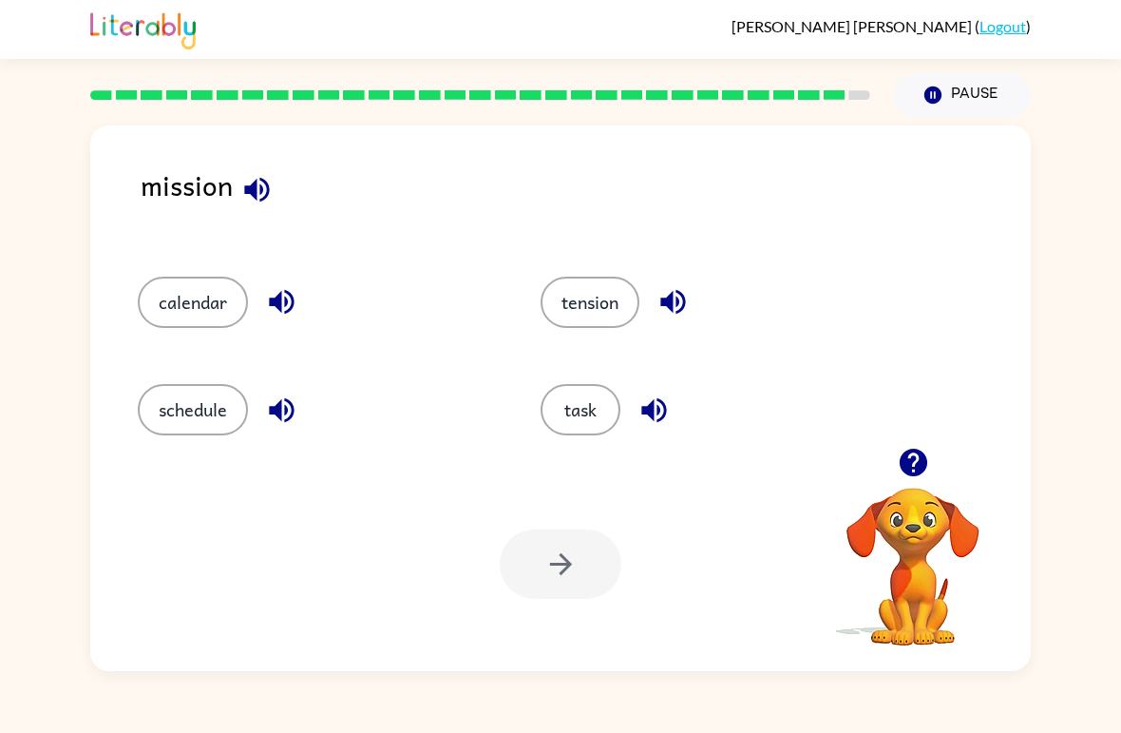
click at [572, 415] on button "task" at bounding box center [581, 409] width 80 height 51
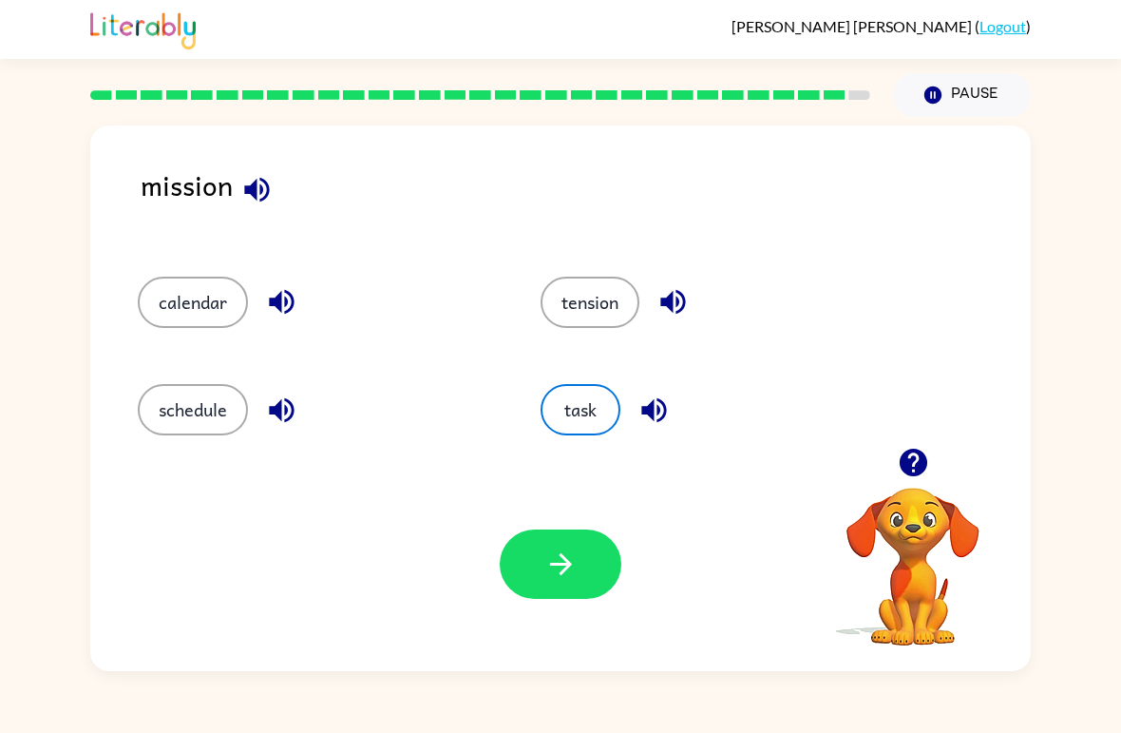
click at [585, 424] on button "task" at bounding box center [581, 409] width 80 height 51
click at [599, 407] on button "task" at bounding box center [581, 409] width 80 height 51
click at [574, 540] on button "button" at bounding box center [561, 563] width 122 height 69
